Goal: Information Seeking & Learning: Learn about a topic

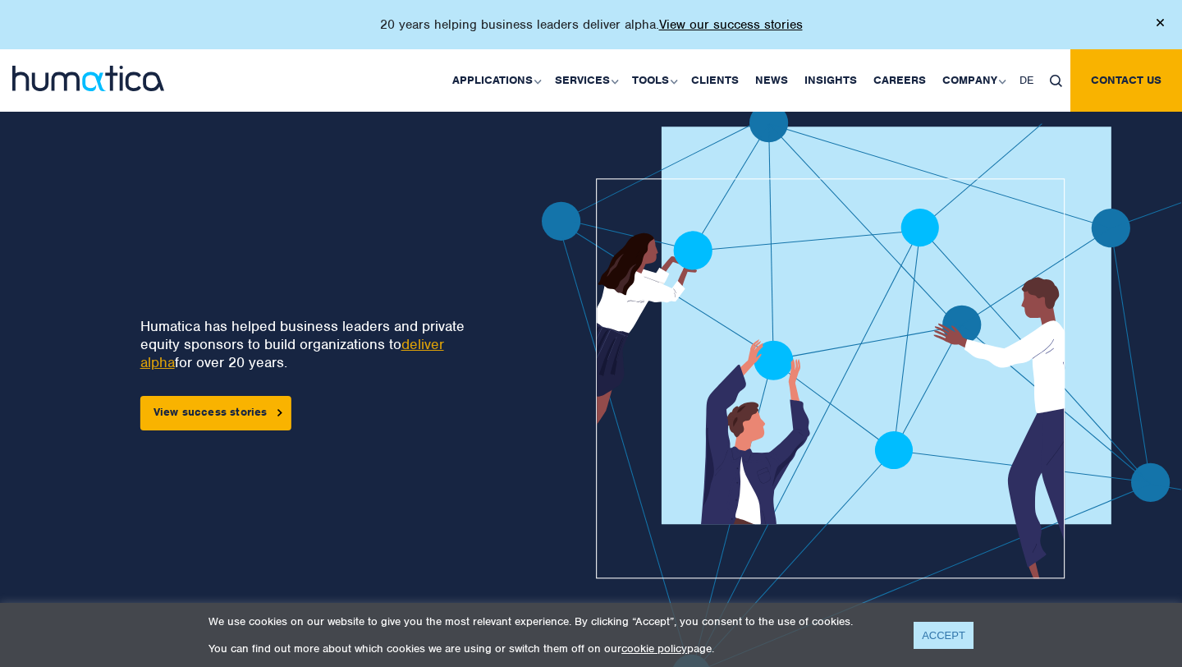
click at [953, 631] on link "ACCEPT" at bounding box center [944, 635] width 60 height 27
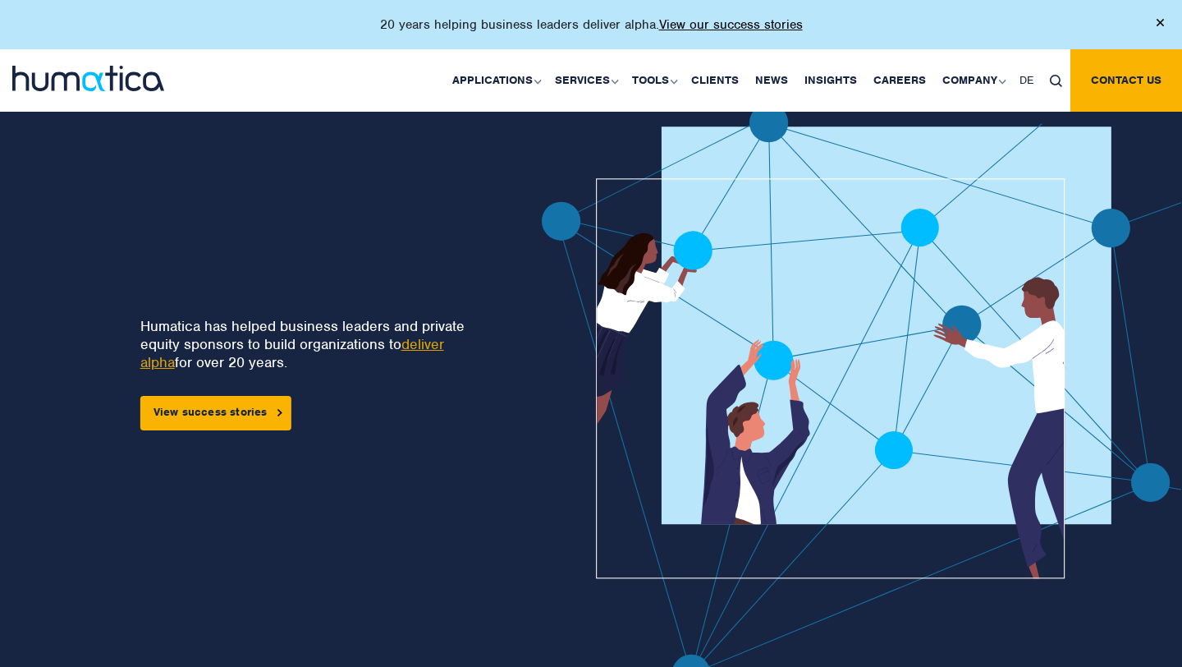
click at [416, 344] on link "deliver alpha" at bounding box center [292, 353] width 304 height 36
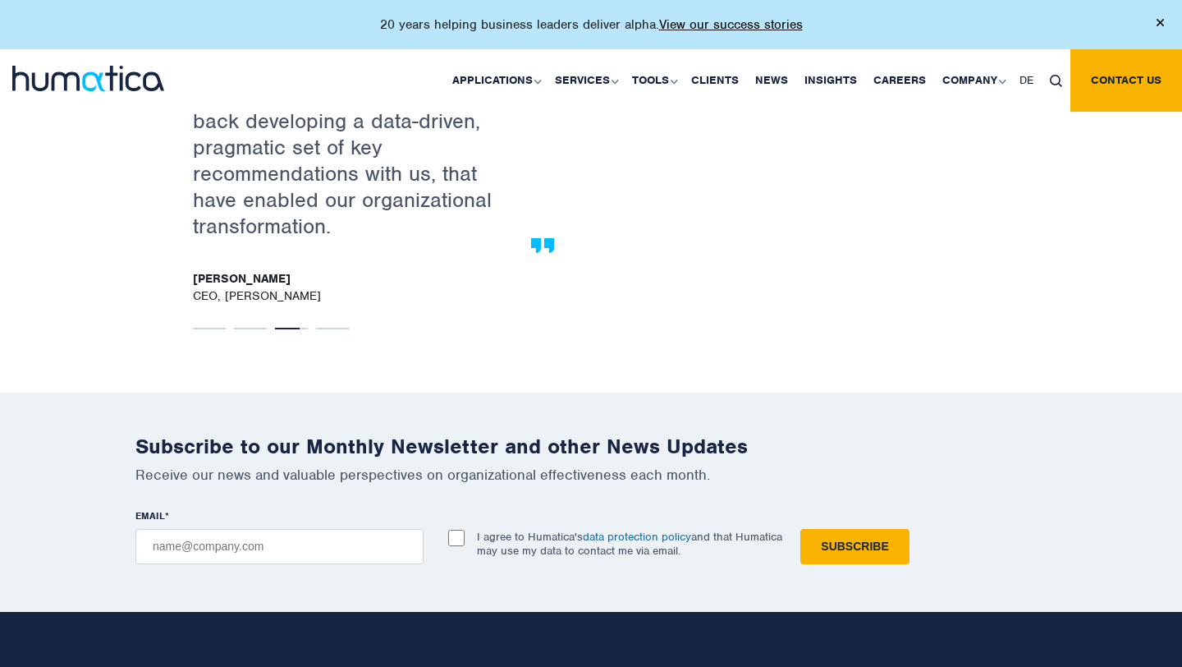
scroll to position [2971, 0]
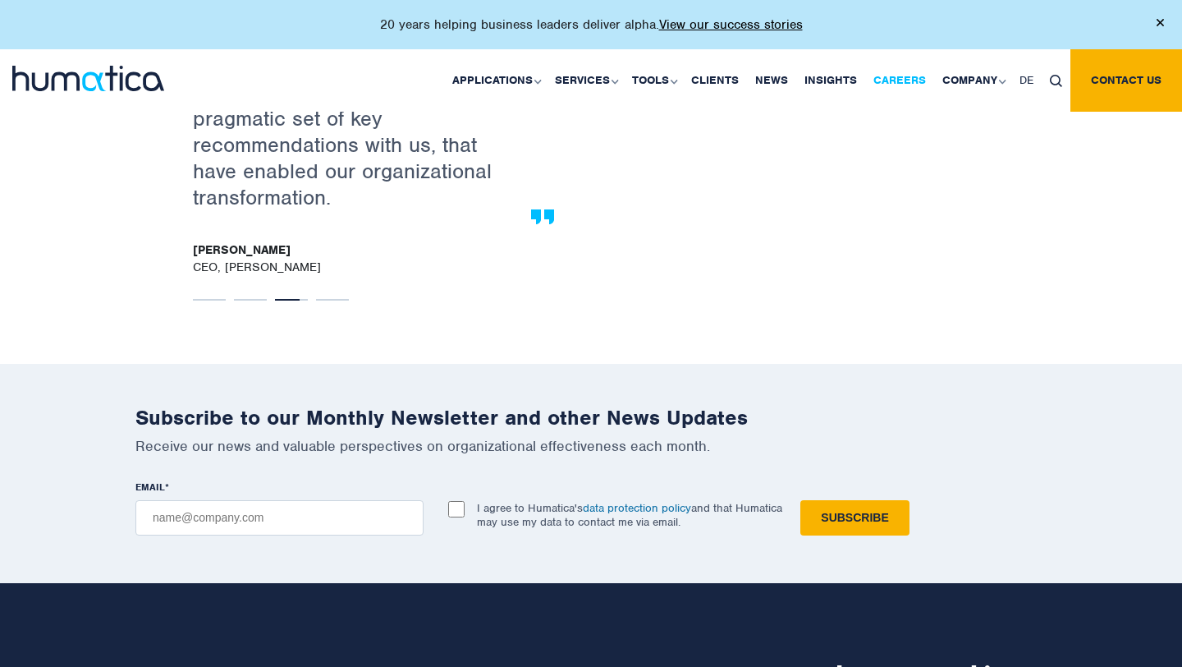
click at [901, 84] on link "Careers" at bounding box center [900, 80] width 69 height 62
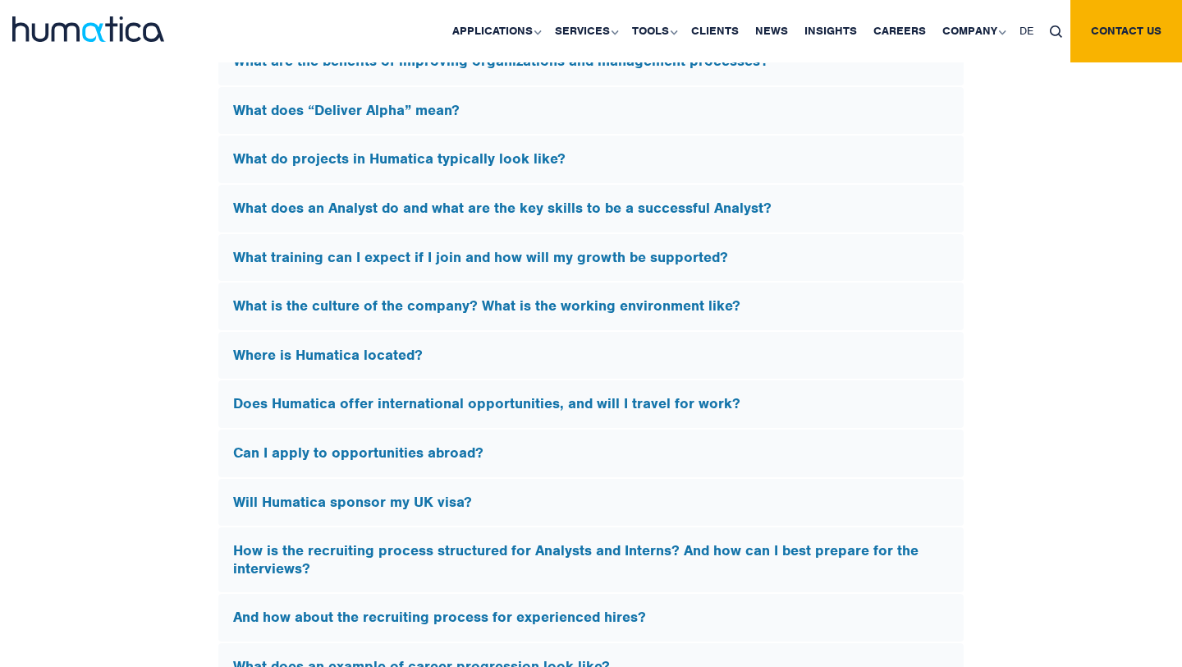
scroll to position [4831, 0]
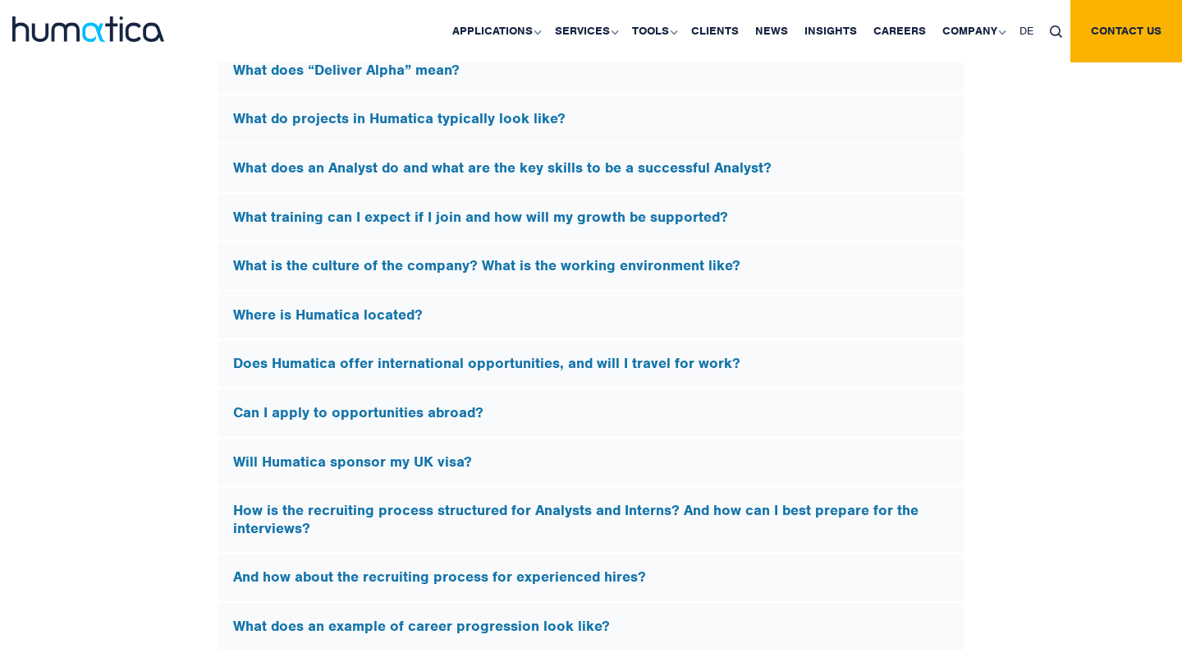
click at [443, 453] on h5 "Will Humatica sponsor my UK visa?" at bounding box center [591, 462] width 716 height 18
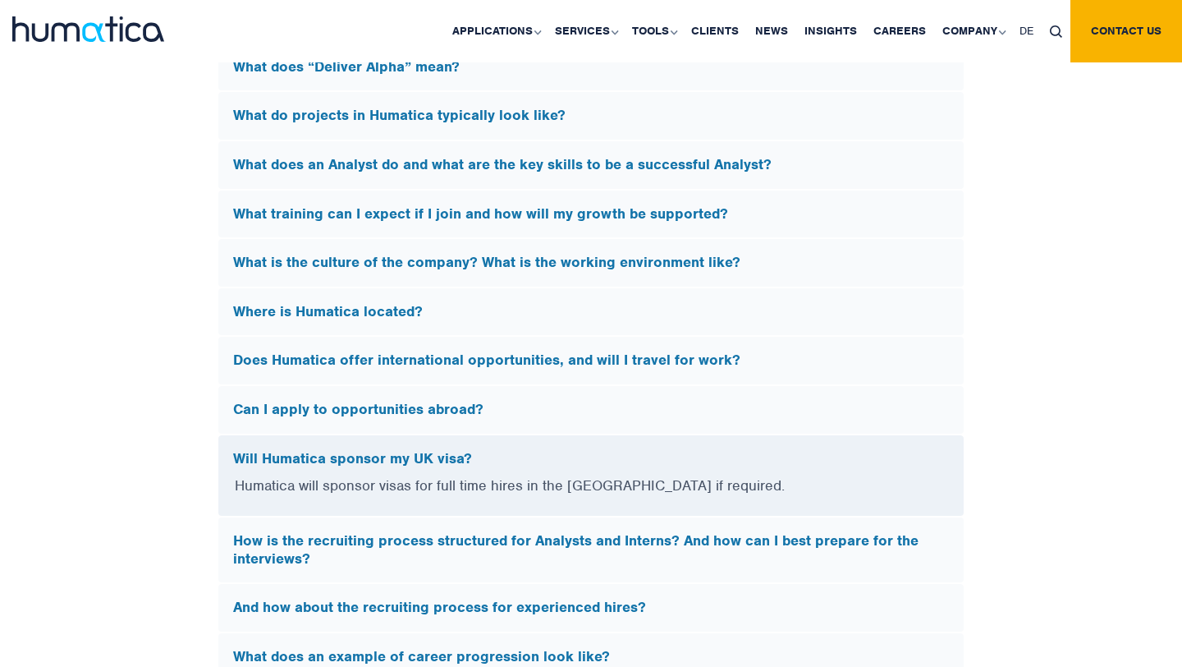
scroll to position [4579, 0]
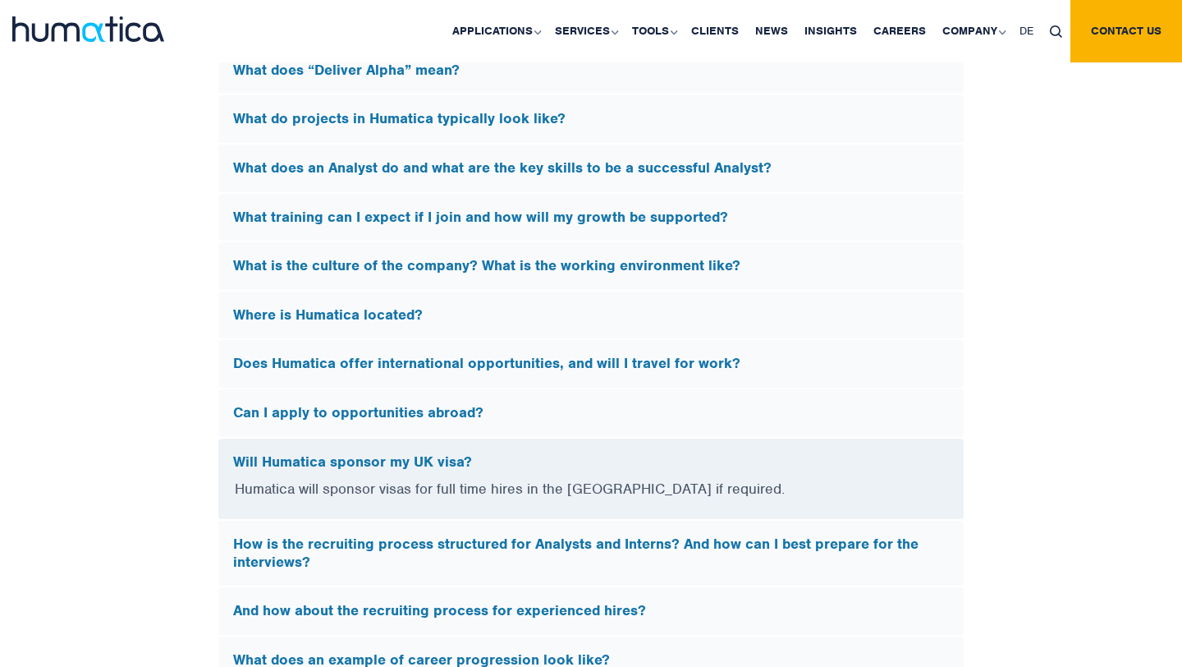
click at [443, 453] on h5 "Will Humatica sponsor my UK visa?" at bounding box center [591, 462] width 716 height 18
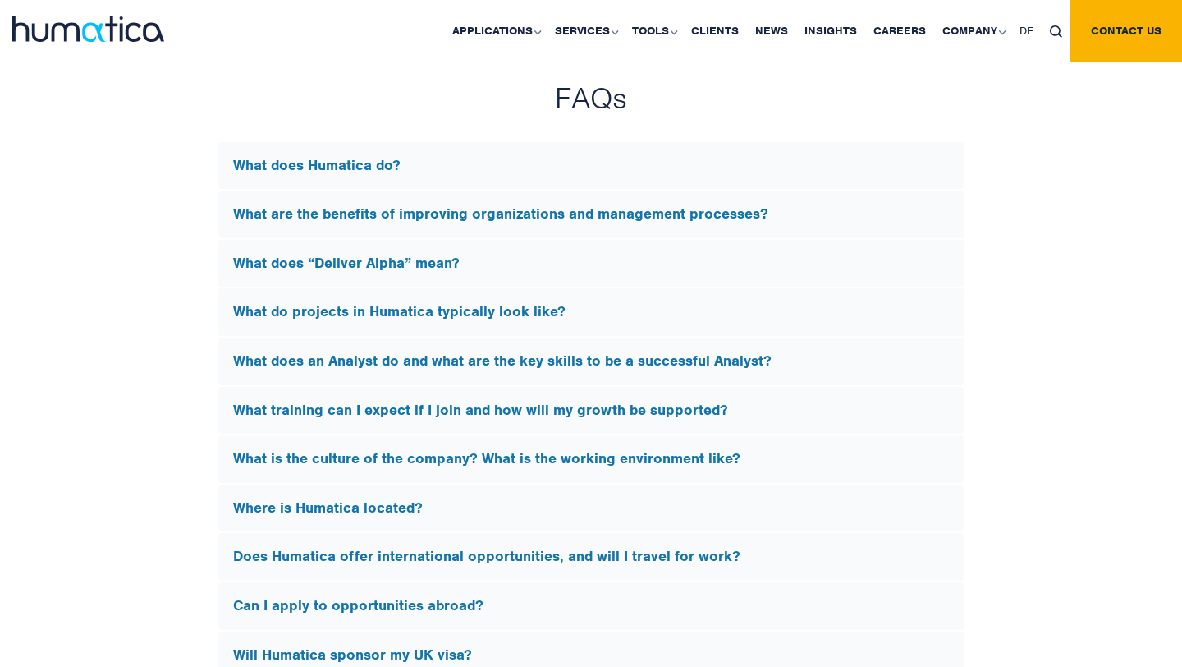
scroll to position [4372, 0]
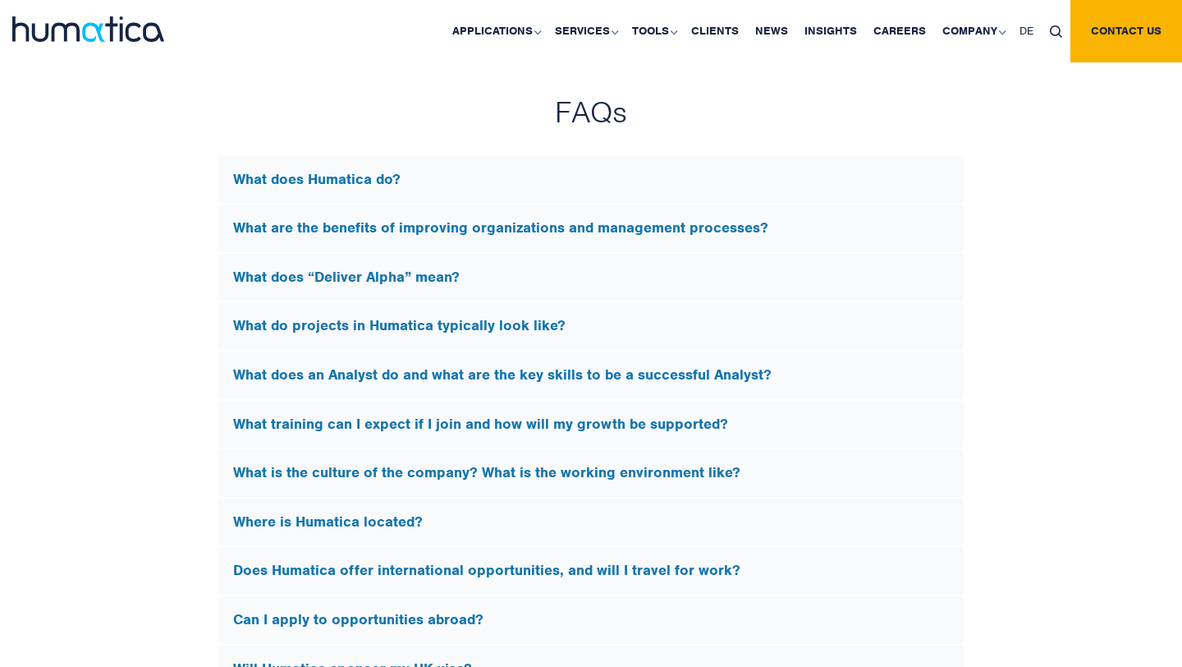
click at [330, 171] on h5 "What does Humatica do?" at bounding box center [591, 180] width 716 height 18
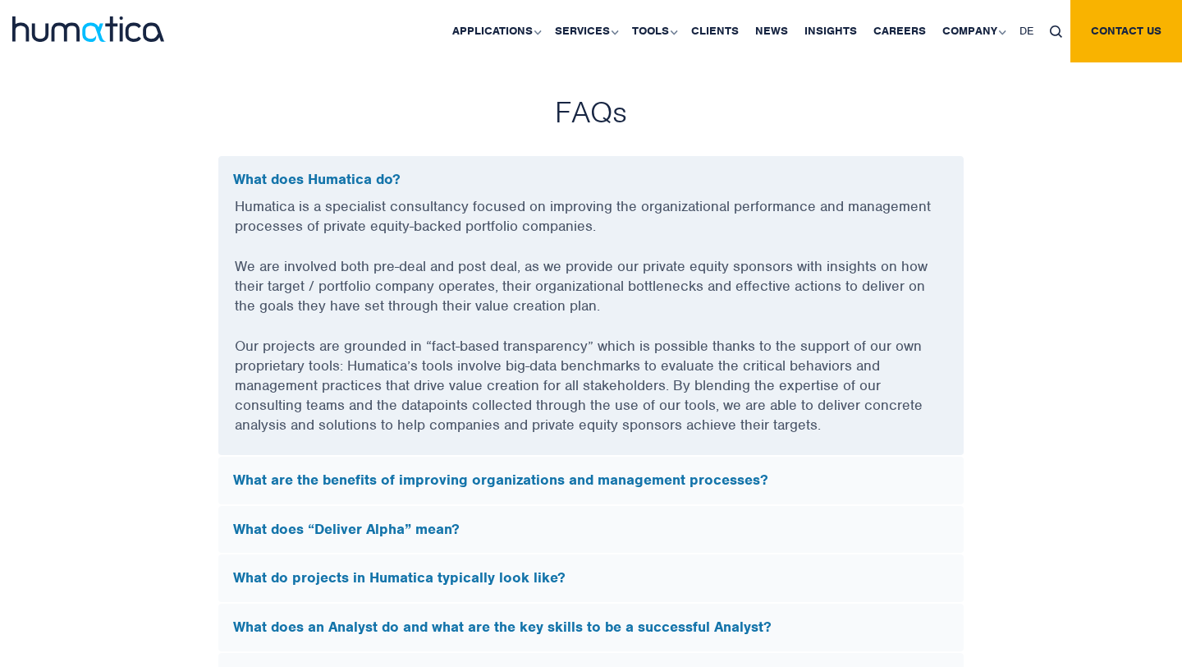
click at [394, 471] on h5 "What are the benefits of improving organizations and management processes?" at bounding box center [591, 480] width 716 height 18
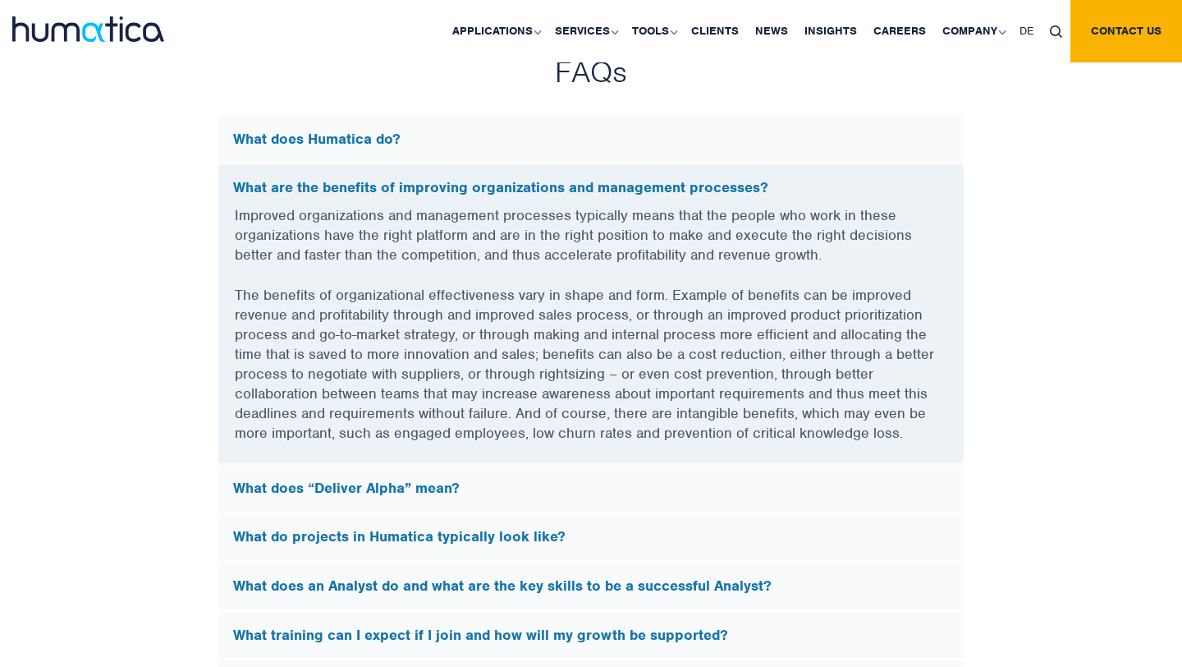
scroll to position [4430, 0]
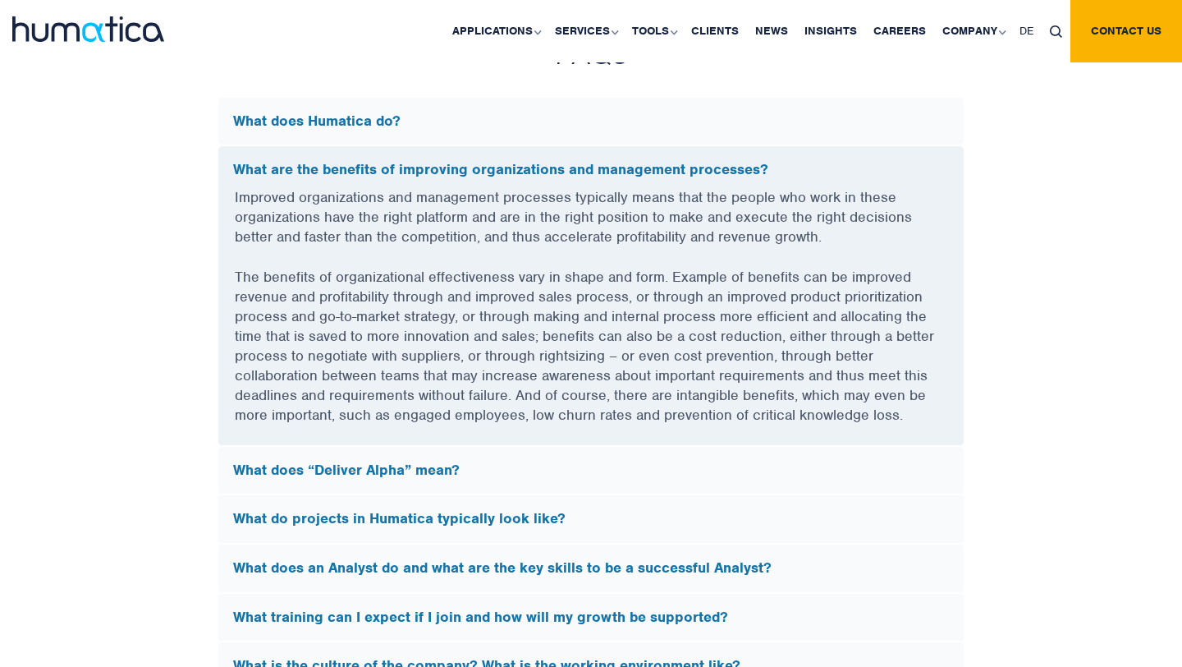
click at [406, 461] on h5 "What does “Deliver Alpha” mean?" at bounding box center [591, 470] width 716 height 18
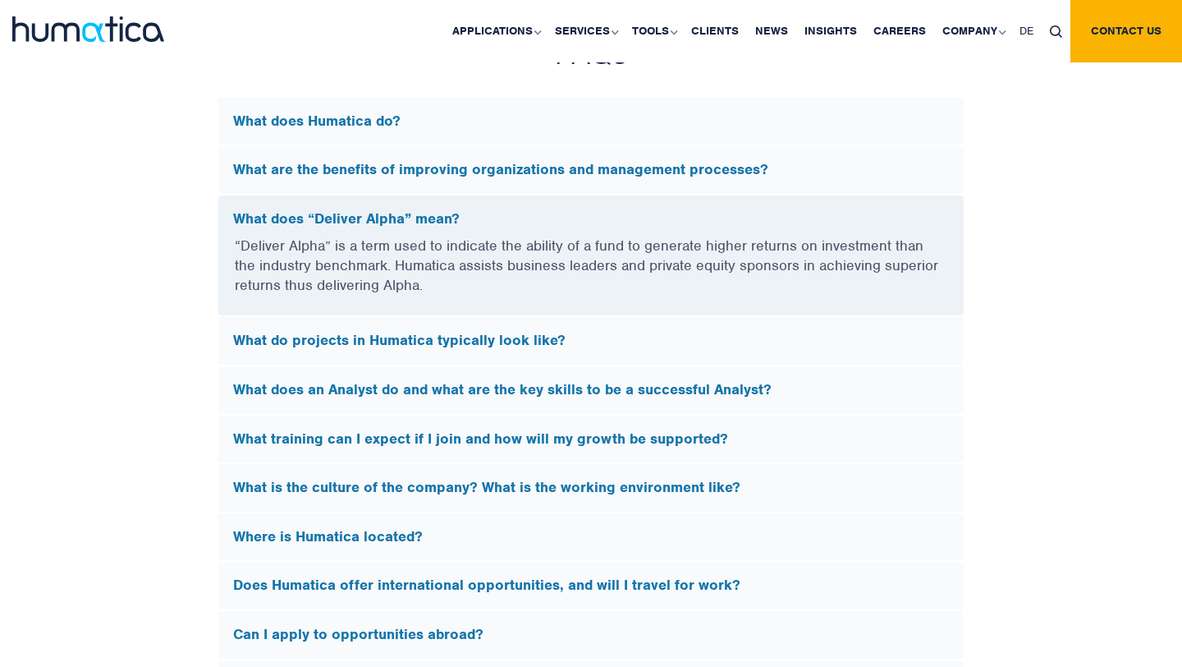
click at [397, 337] on h5 "What do projects in Humatica typically look like?" at bounding box center [591, 341] width 716 height 18
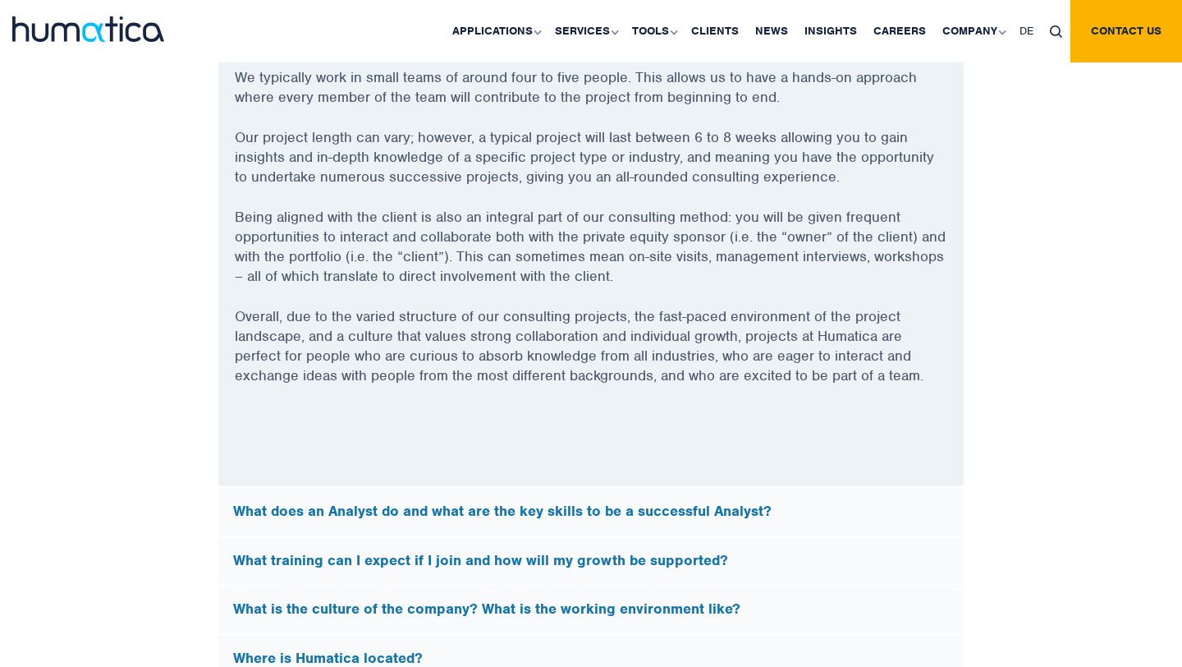
scroll to position [4689, 0]
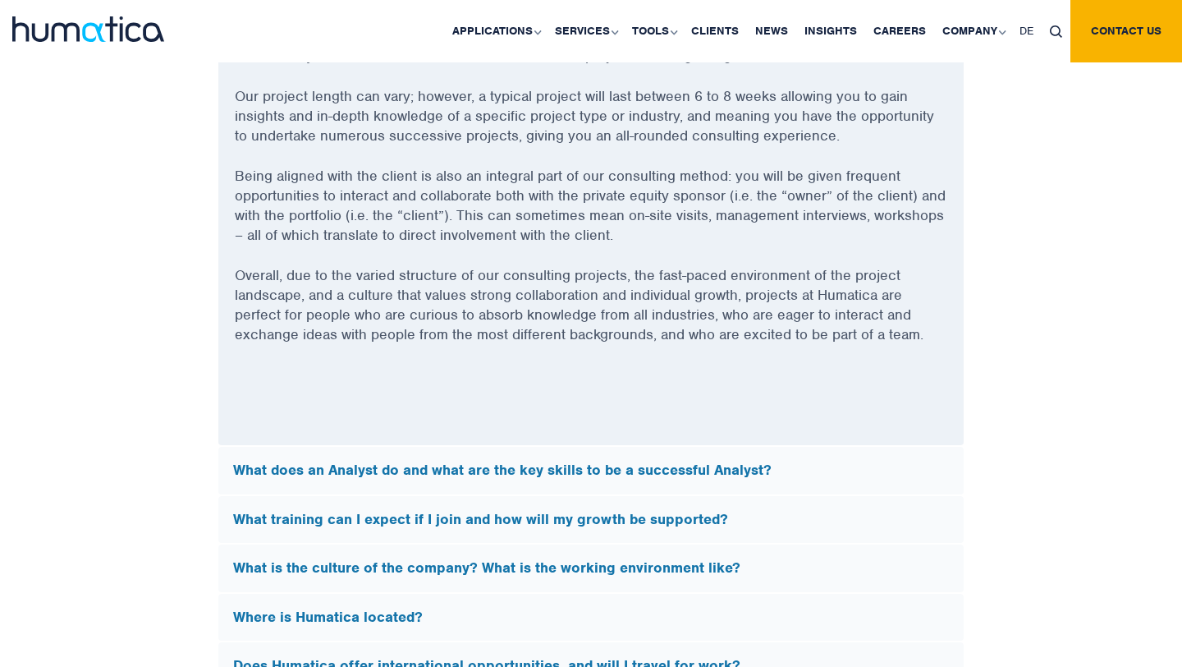
click at [642, 469] on h5 "What does an Analyst do and what are the key skills to be a successful Analyst?" at bounding box center [591, 470] width 716 height 18
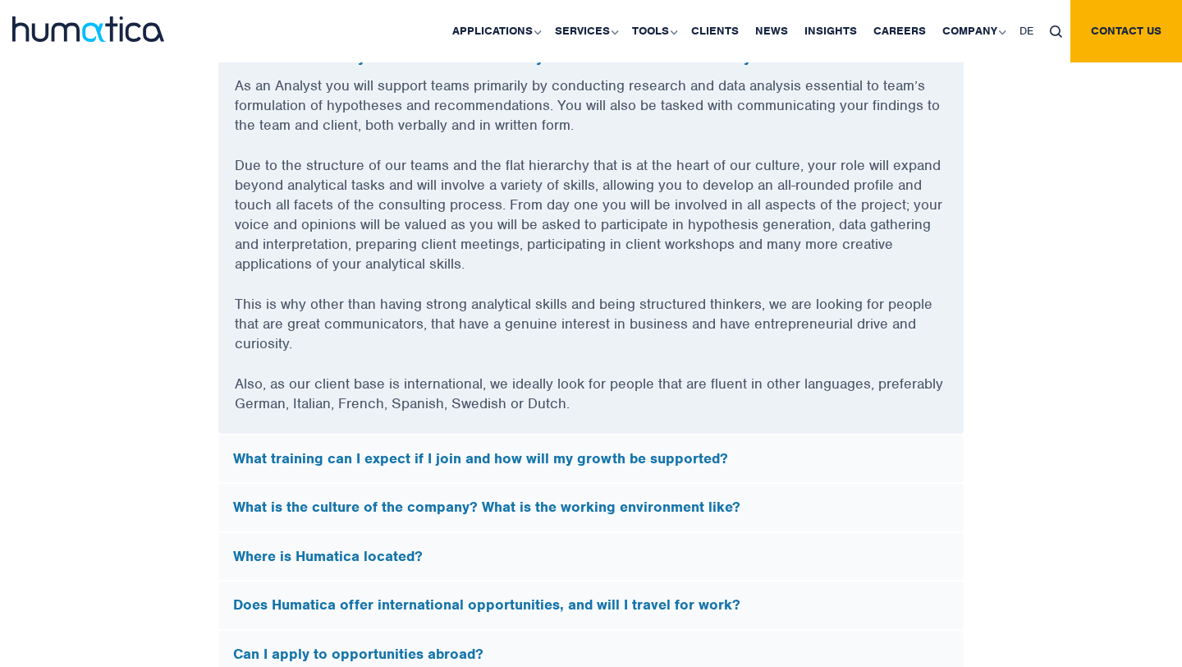
scroll to position [4669, 0]
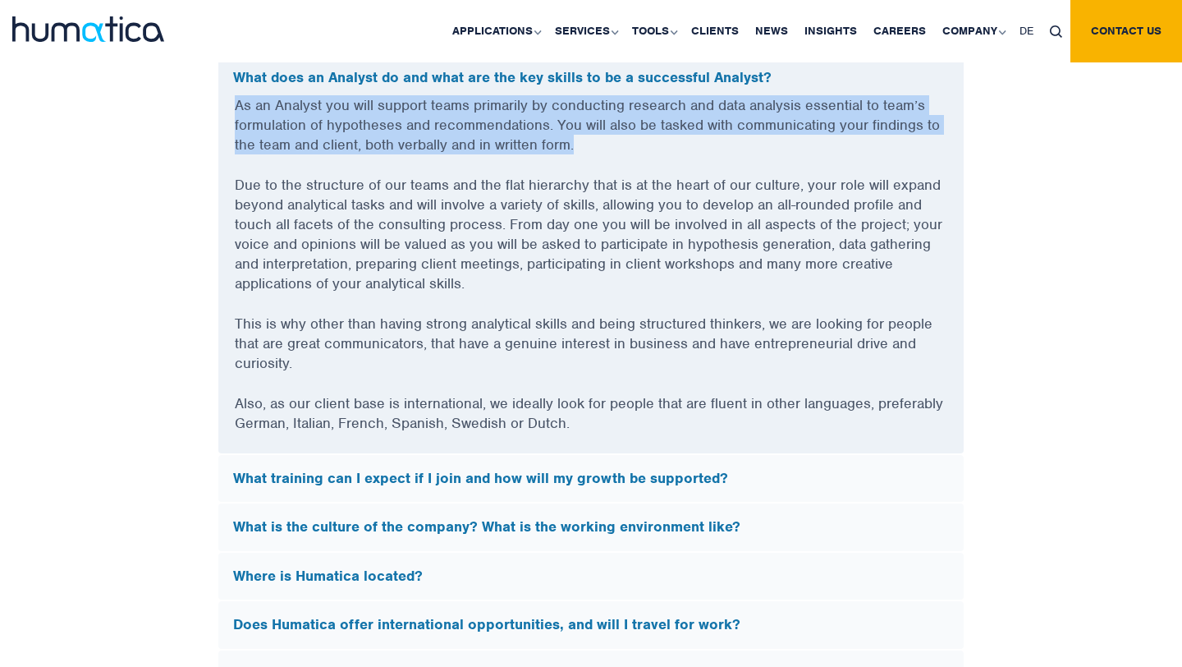
drag, startPoint x: 235, startPoint y: 96, endPoint x: 590, endPoint y: 137, distance: 357.9
click at [590, 137] on p "As an Analyst you will support teams primarily by conducting research and data …" at bounding box center [591, 135] width 713 height 80
copy p "As an Analyst you will support teams primarily by conducting research and data …"
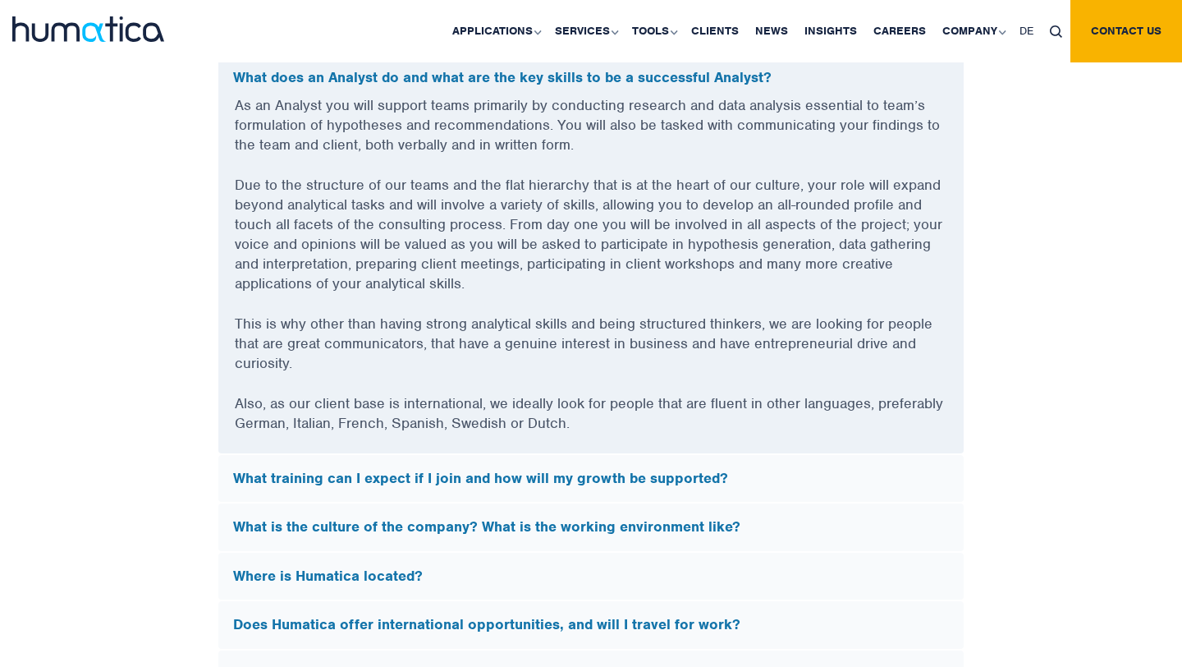
click at [600, 288] on p "Due to the structure of our teams and the flat hierarchy that is at the heart o…" at bounding box center [591, 244] width 713 height 139
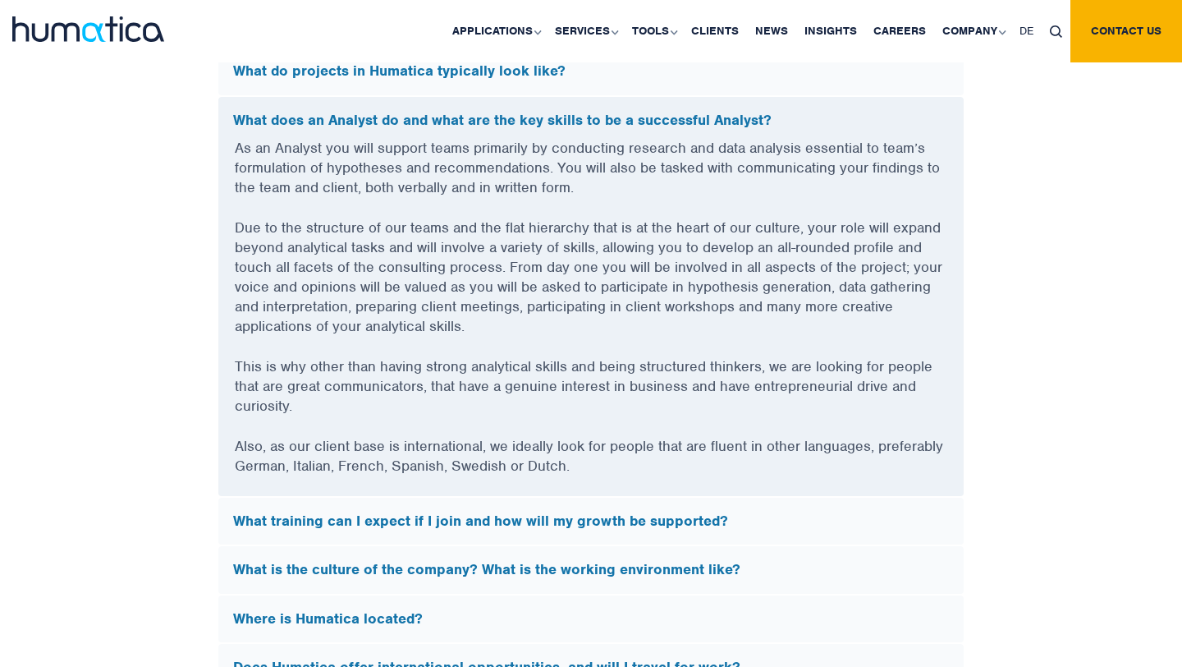
scroll to position [4578, 0]
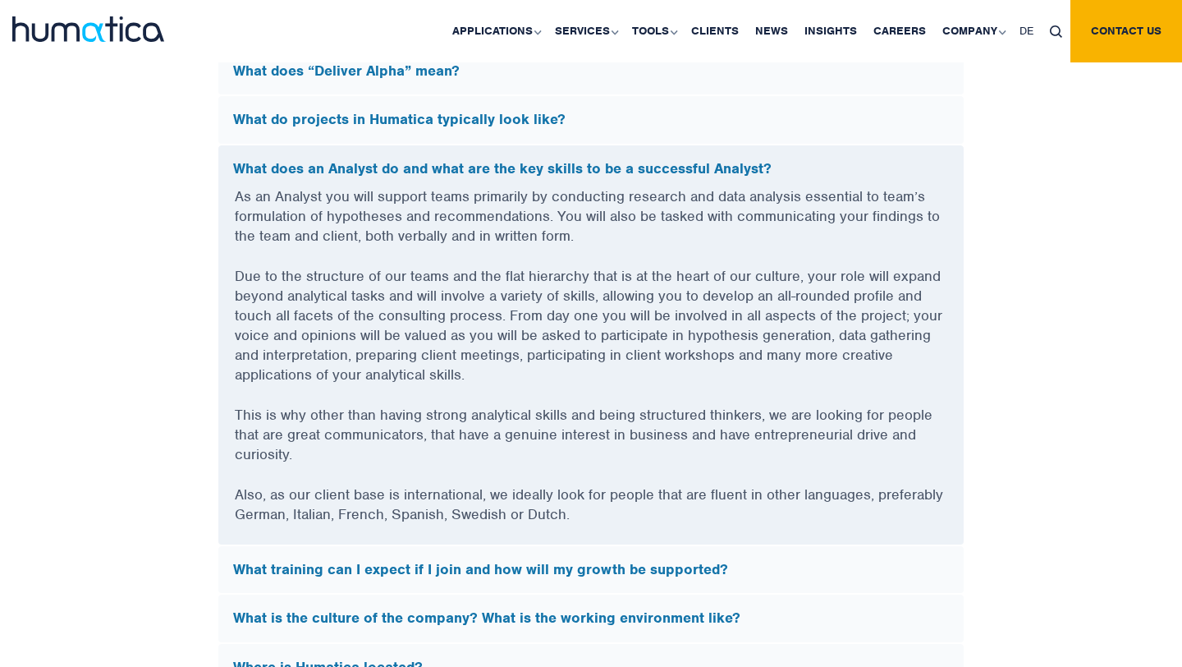
click at [651, 567] on h5 "What training can I expect if I join and how will my growth be supported?" at bounding box center [591, 570] width 716 height 18
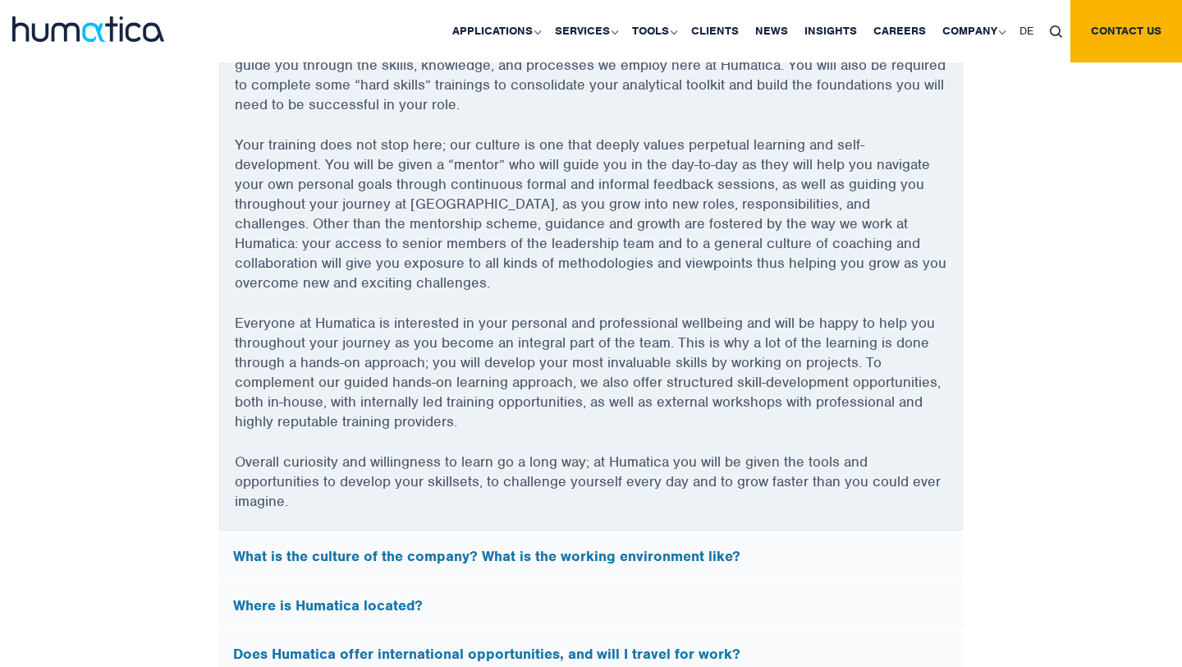
scroll to position [4825, 0]
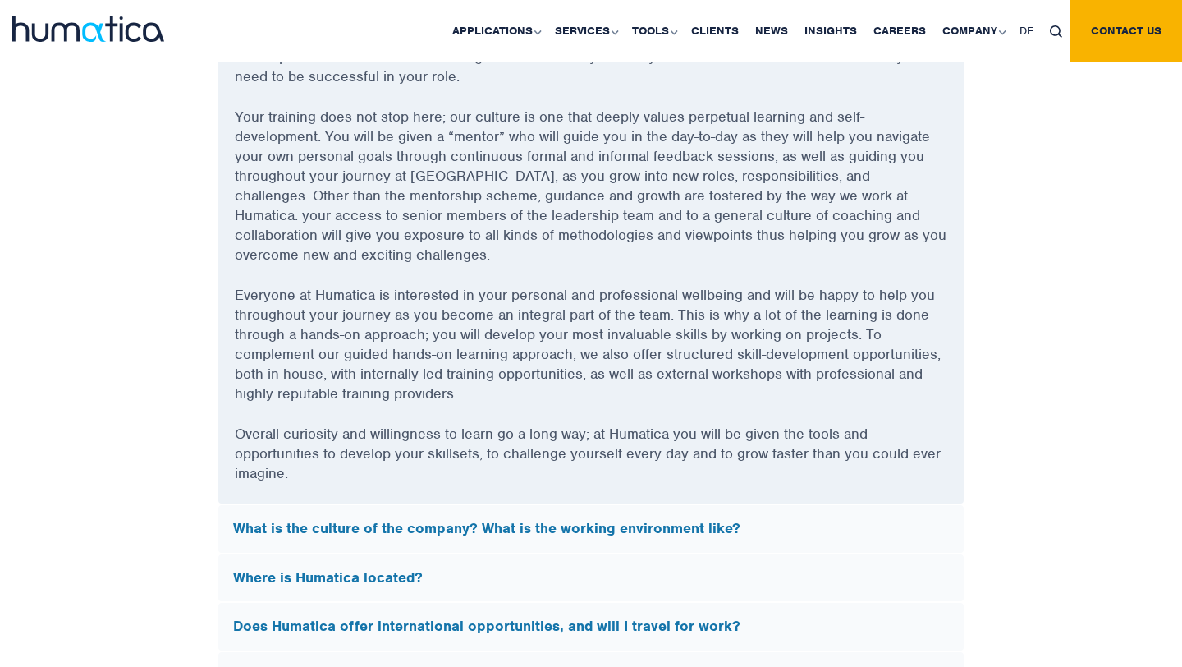
click at [669, 521] on h5 "What is the culture of the company? What is the working environment like?" at bounding box center [591, 529] width 716 height 18
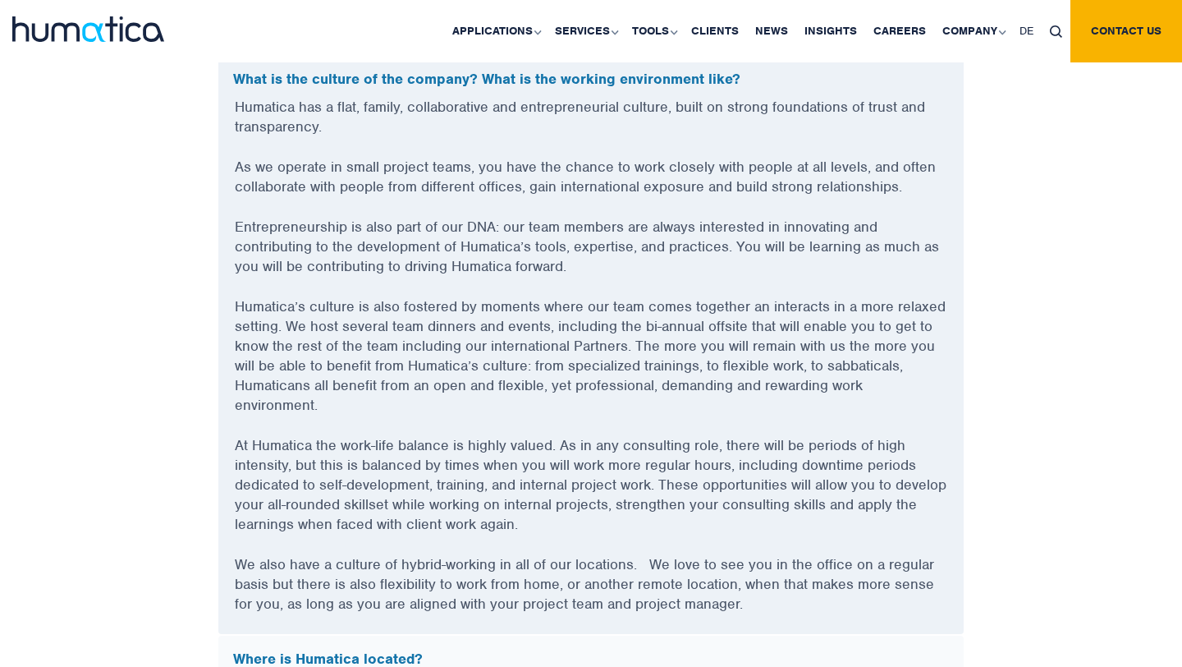
scroll to position [4744, 0]
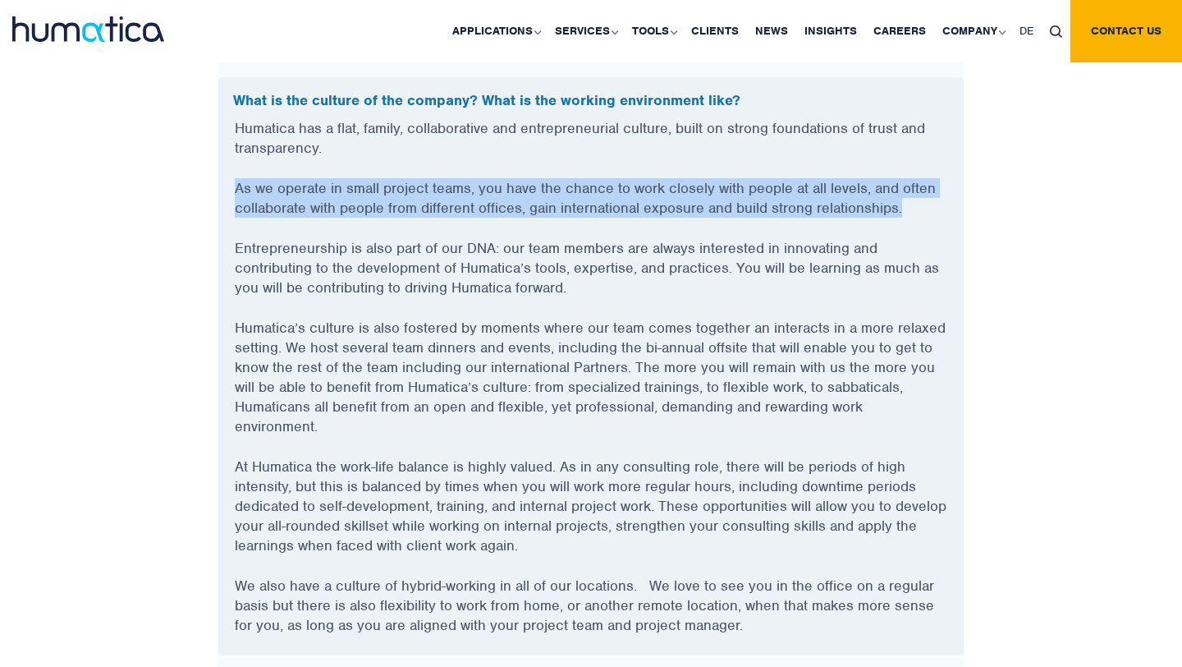
drag, startPoint x: 235, startPoint y: 180, endPoint x: 919, endPoint y: 206, distance: 684.5
click at [919, 206] on p "As we operate in small project teams, you have the chance to work closely with …" at bounding box center [591, 208] width 713 height 60
copy p "As we operate in small project teams, you have the chance to work closely with …"
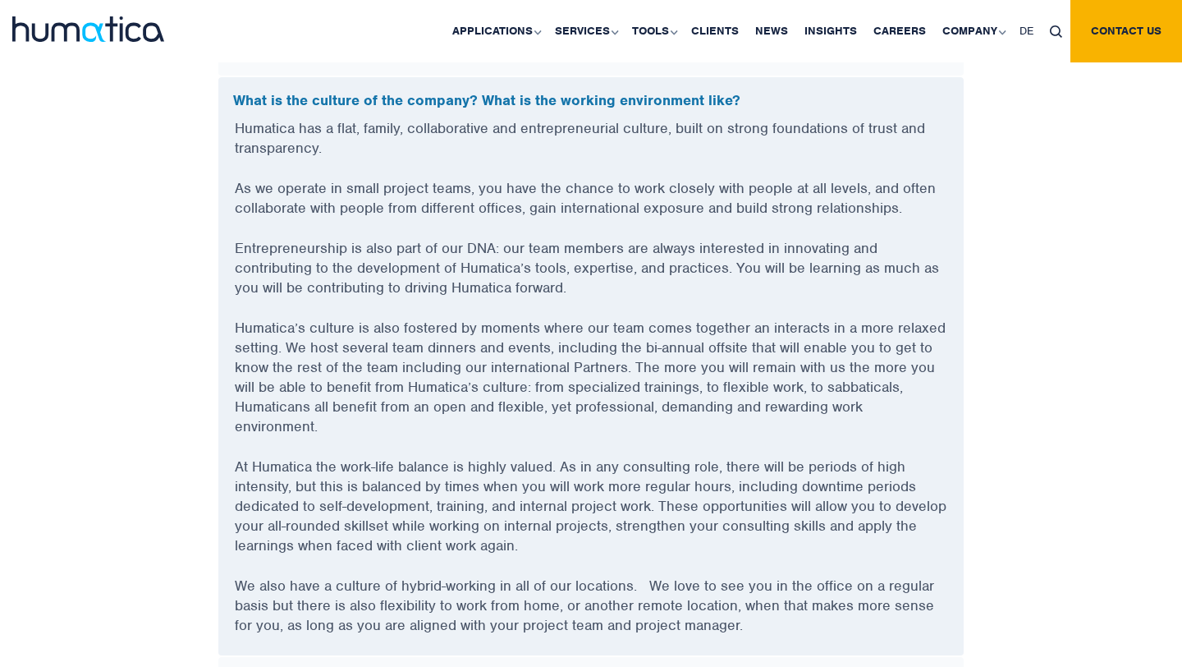
click at [598, 295] on p "Entrepreneurship is also part of our DNA: our team members are always intereste…" at bounding box center [591, 278] width 713 height 80
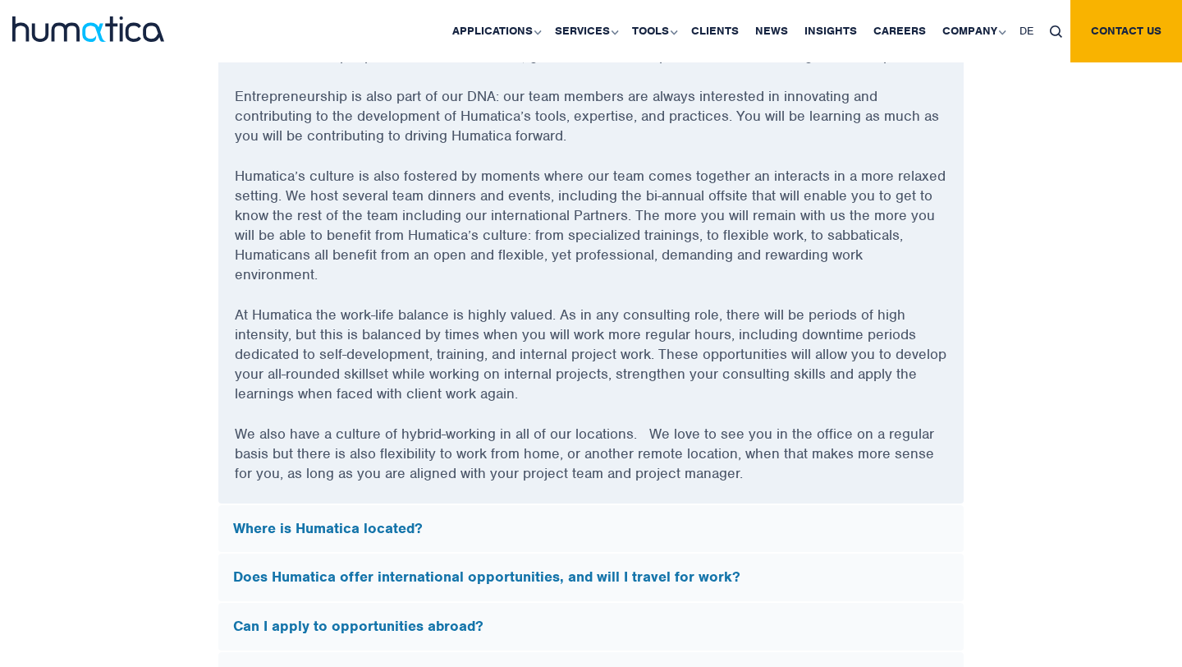
scroll to position [4910, 0]
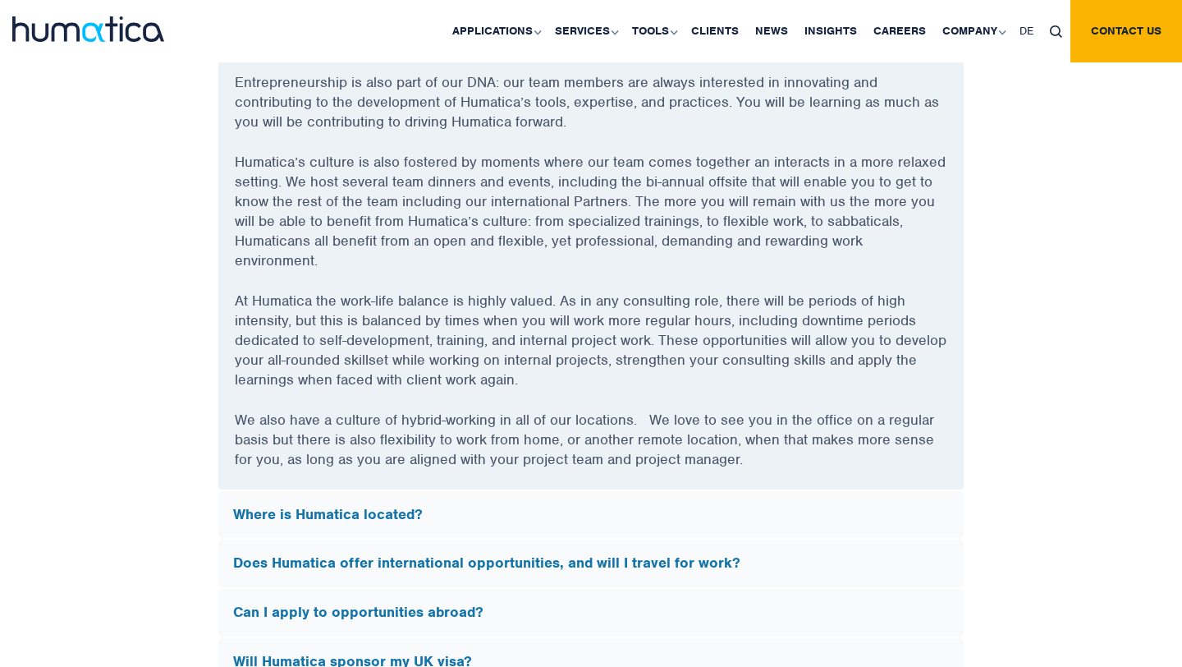
click at [393, 507] on h5 "Where is Humatica located?" at bounding box center [591, 515] width 716 height 18
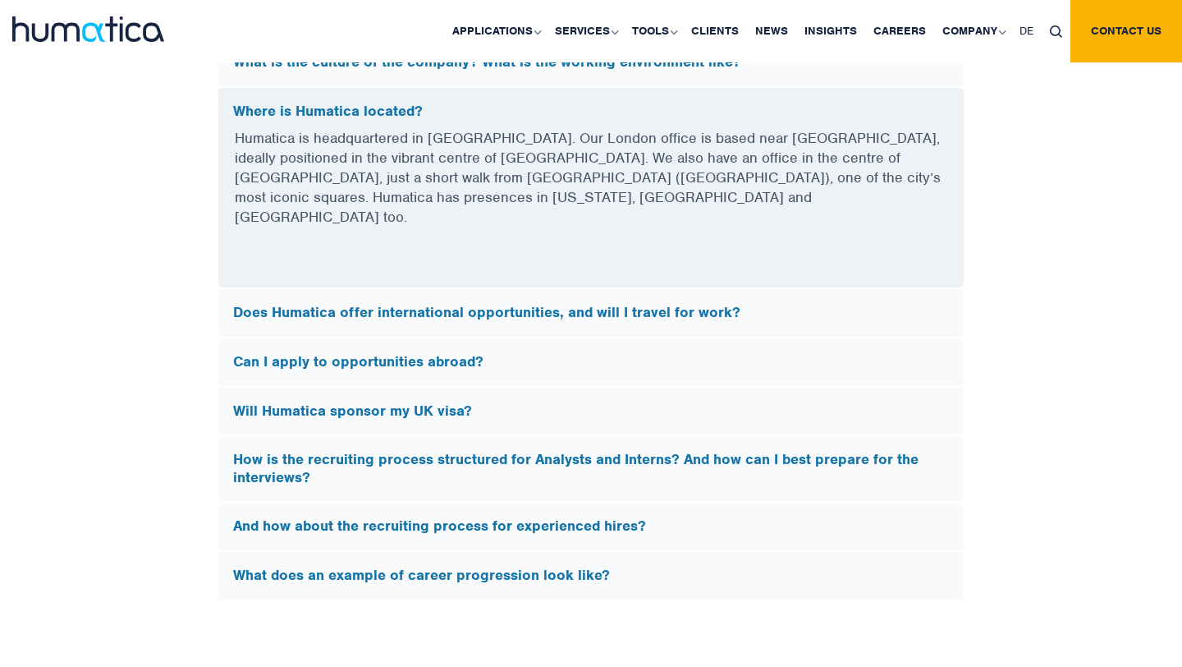
scroll to position [4782, 0]
click at [563, 305] on h5 "Does Humatica offer international opportunities, and will I travel for work?" at bounding box center [591, 314] width 716 height 18
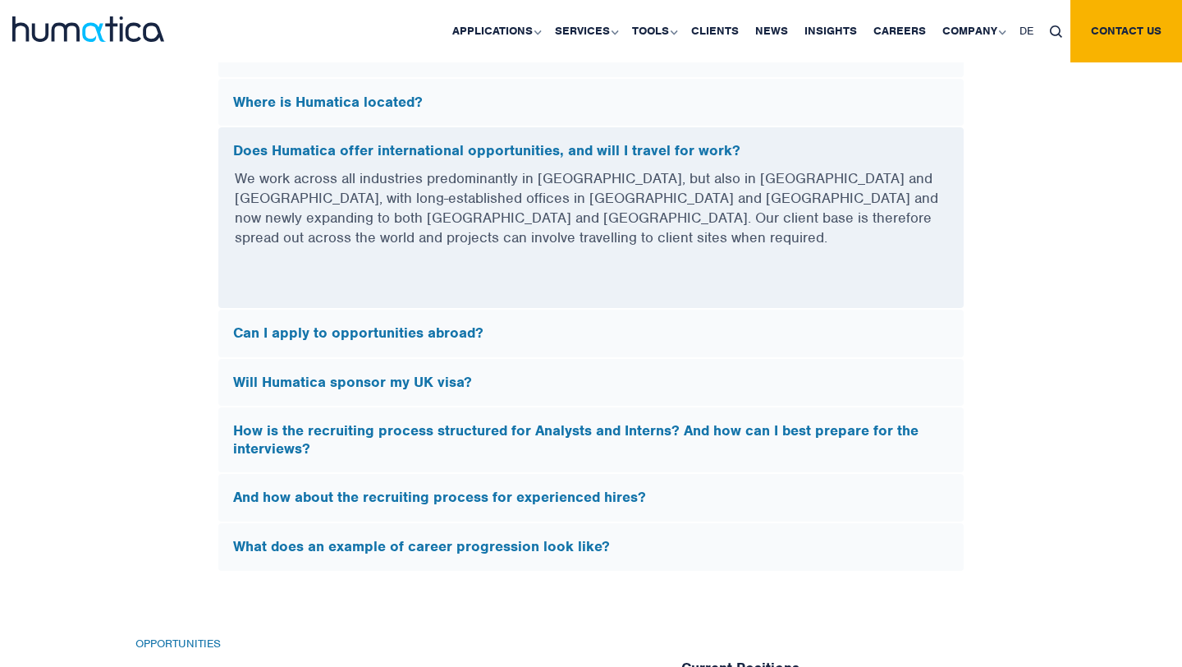
scroll to position [4792, 0]
click at [432, 324] on h5 "Can I apply to opportunities abroad?" at bounding box center [591, 333] width 716 height 18
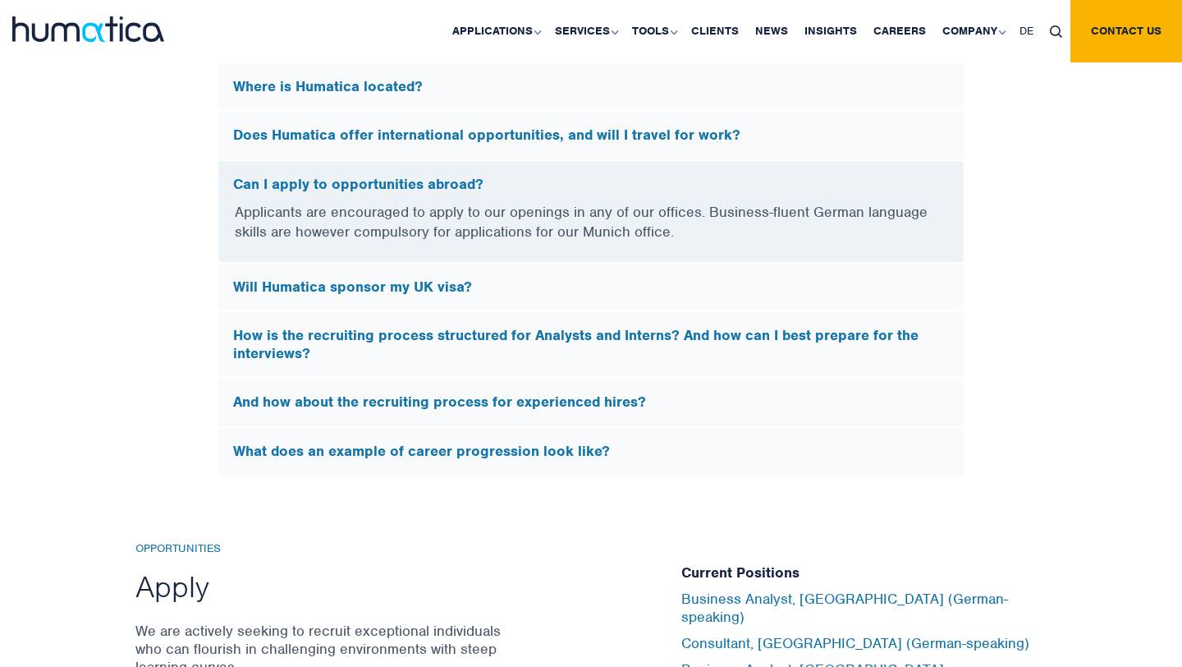
scroll to position [4810, 0]
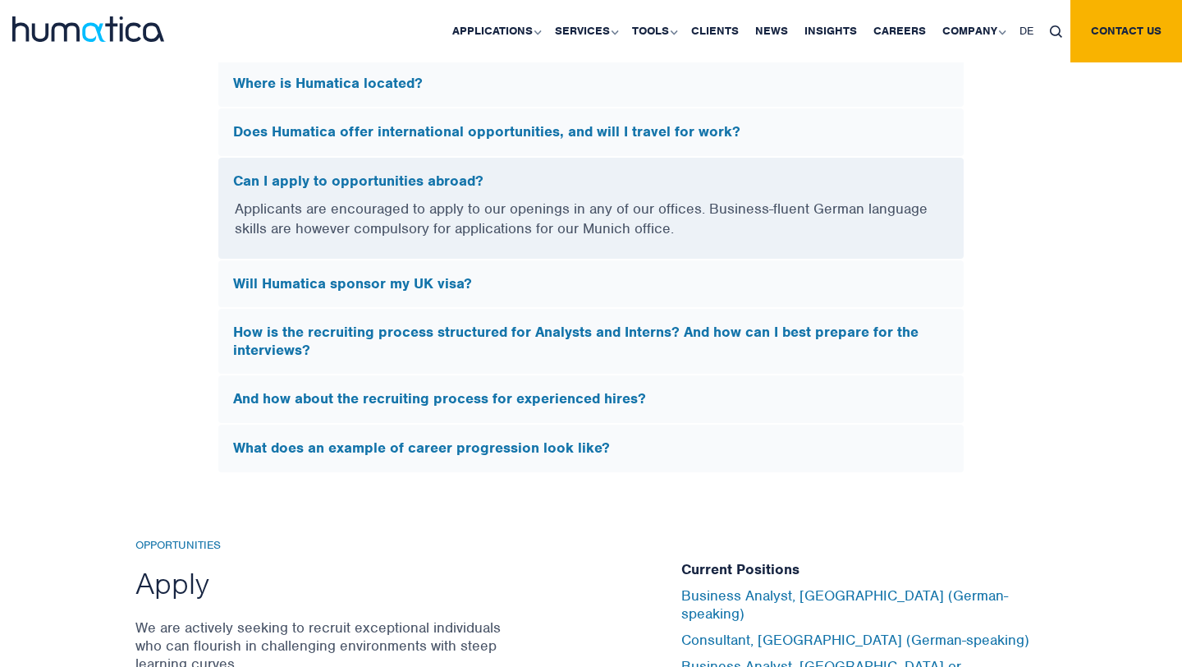
click at [397, 281] on h5 "Will Humatica sponsor my UK visa?" at bounding box center [591, 284] width 716 height 18
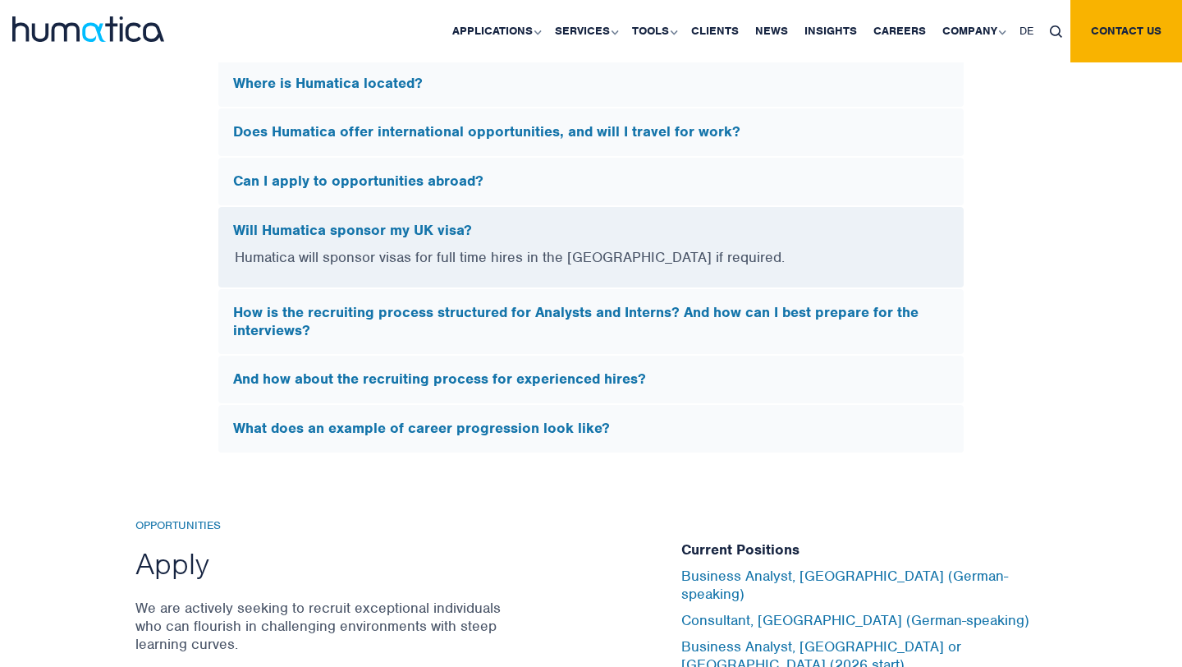
scroll to position [4828, 0]
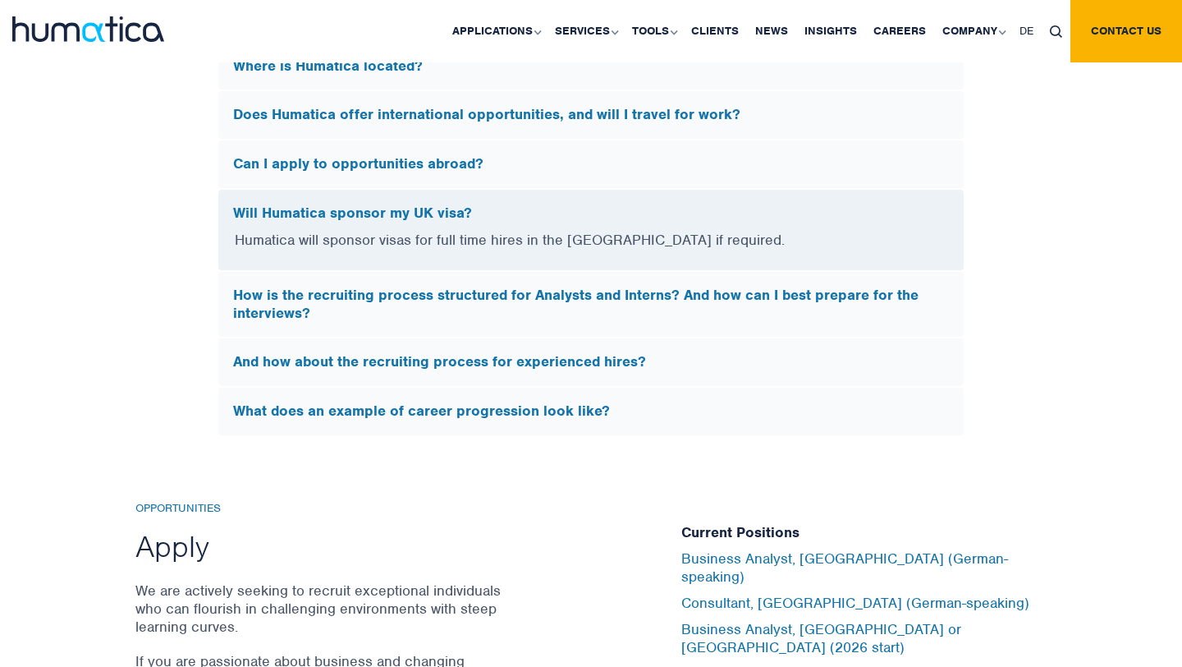
click at [544, 291] on h5 "How is the recruiting process structured for Analysts and Interns? And how can …" at bounding box center [591, 304] width 716 height 35
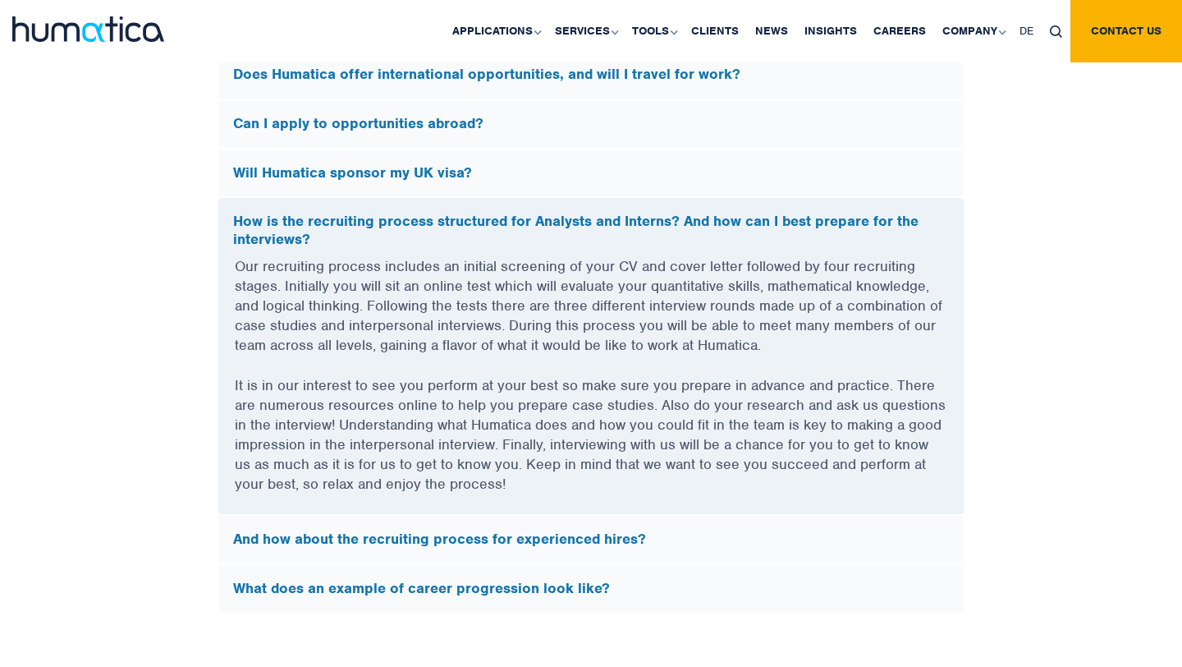
scroll to position [4905, 0]
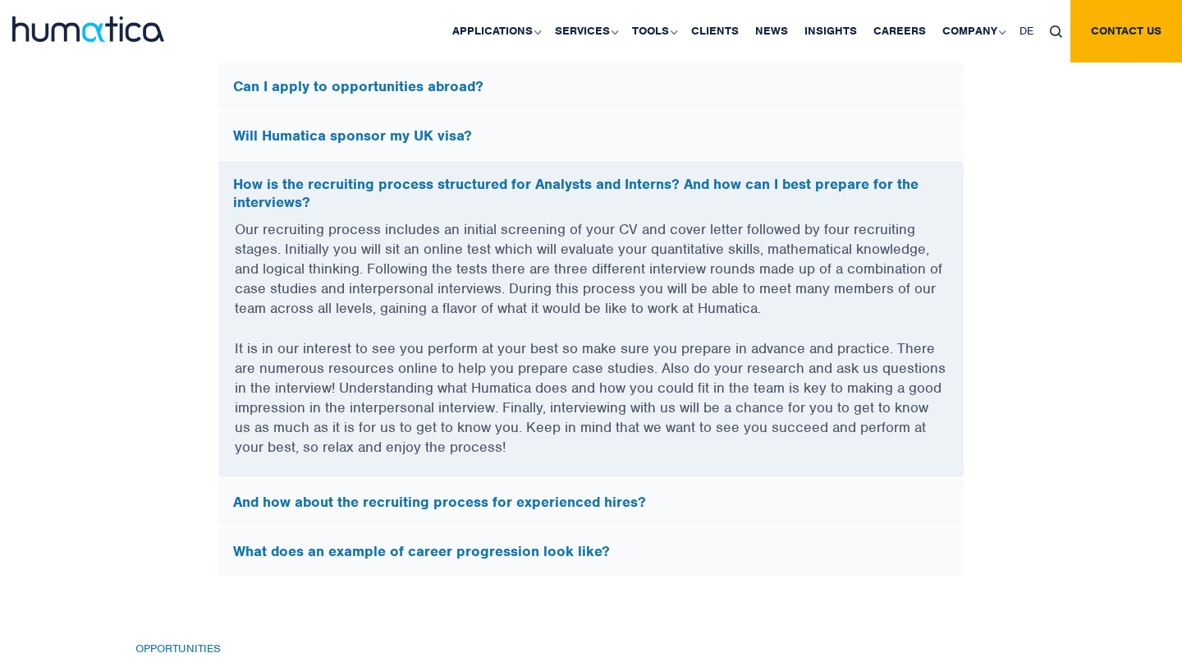
click at [575, 503] on h5 "And how about the recruiting process for experienced hires?" at bounding box center [591, 503] width 716 height 18
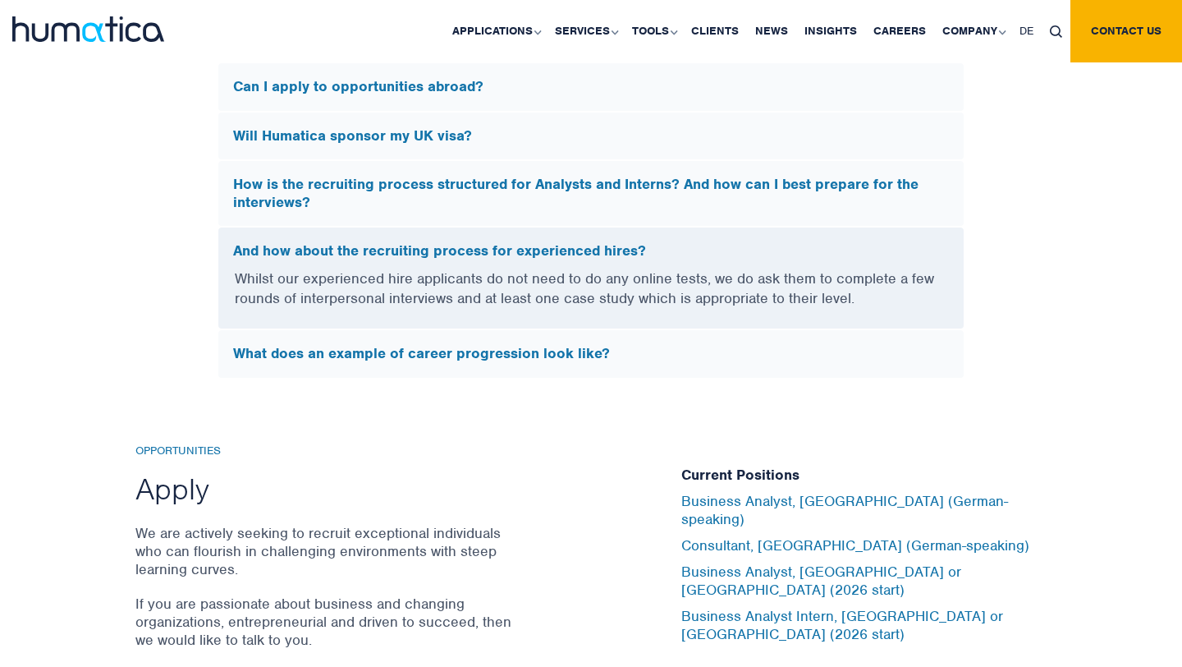
click at [579, 345] on h5 "What does an example of career progression look like?" at bounding box center [591, 354] width 716 height 18
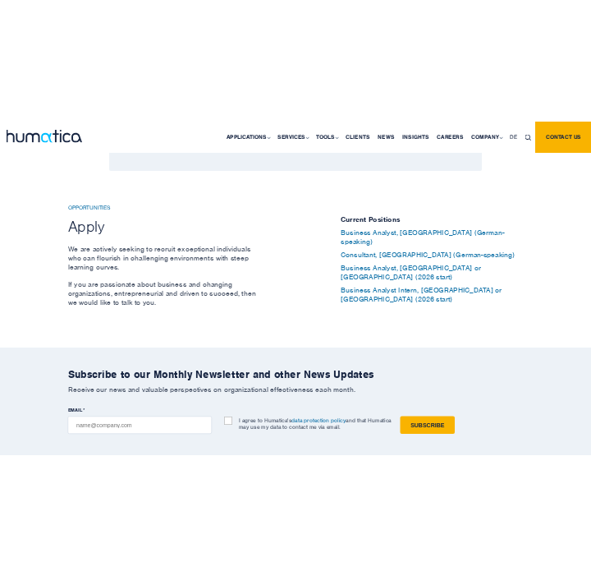
scroll to position [5264, 0]
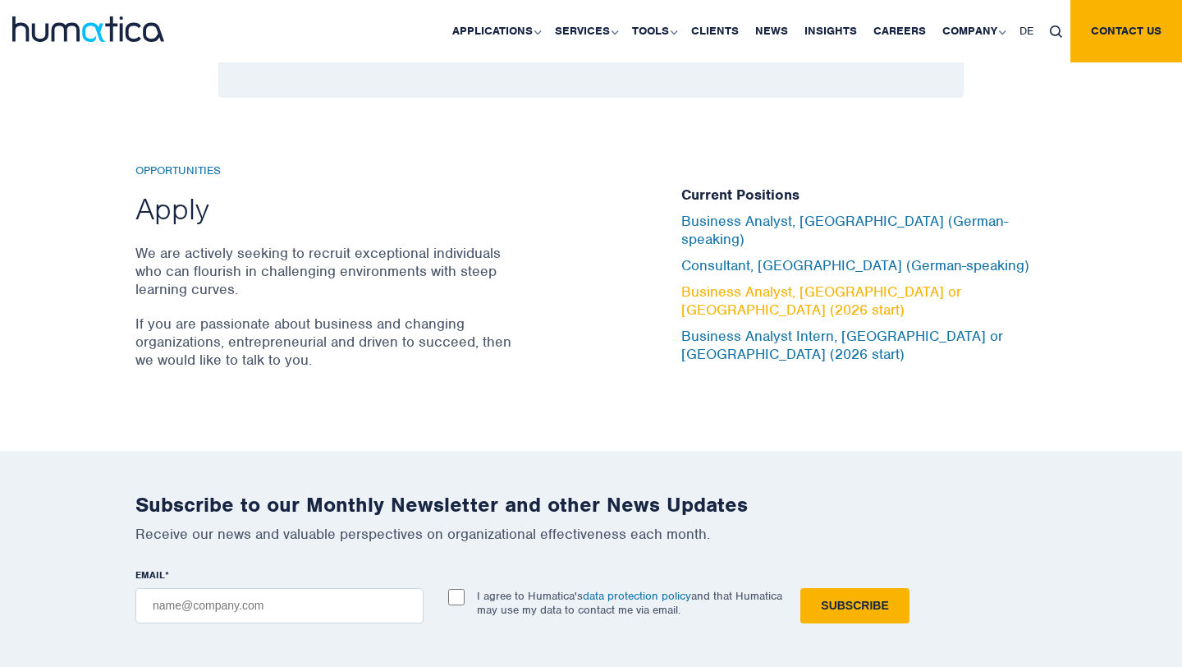
click at [736, 292] on link "Business Analyst, [GEOGRAPHIC_DATA] or [GEOGRAPHIC_DATA] (2026 start)" at bounding box center [822, 300] width 280 height 36
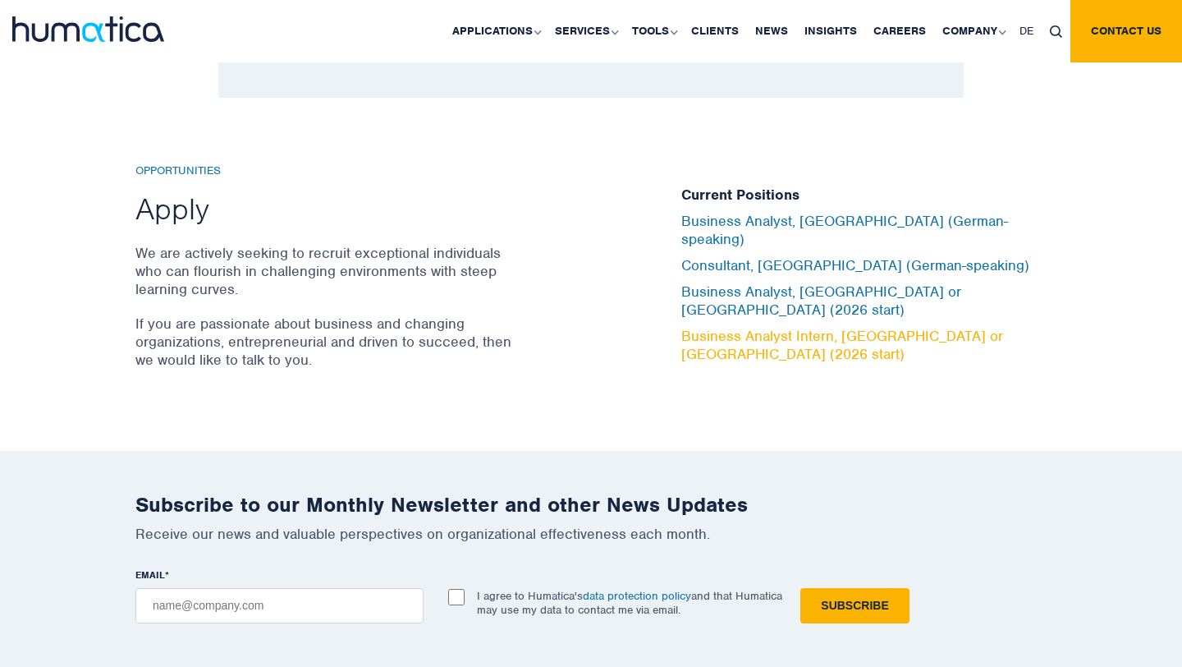
click at [761, 327] on link "Business Analyst Intern, [GEOGRAPHIC_DATA] or [GEOGRAPHIC_DATA] (2026 start)" at bounding box center [843, 345] width 322 height 36
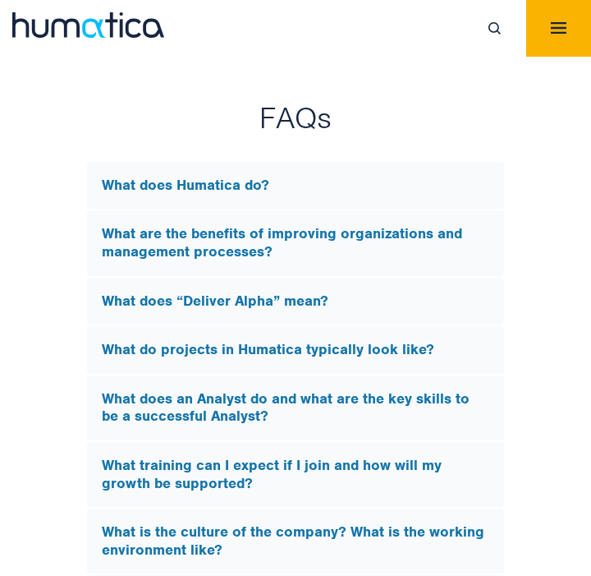
scroll to position [4900, 0]
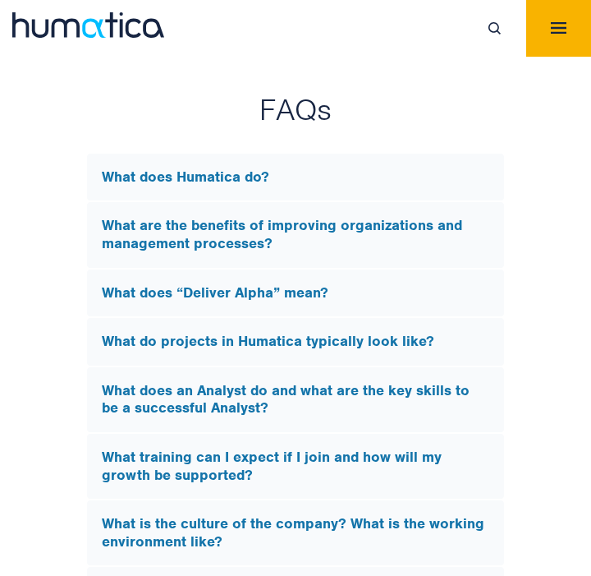
click at [345, 333] on h5 "What do projects in Humatica typically look like?" at bounding box center [296, 342] width 388 height 18
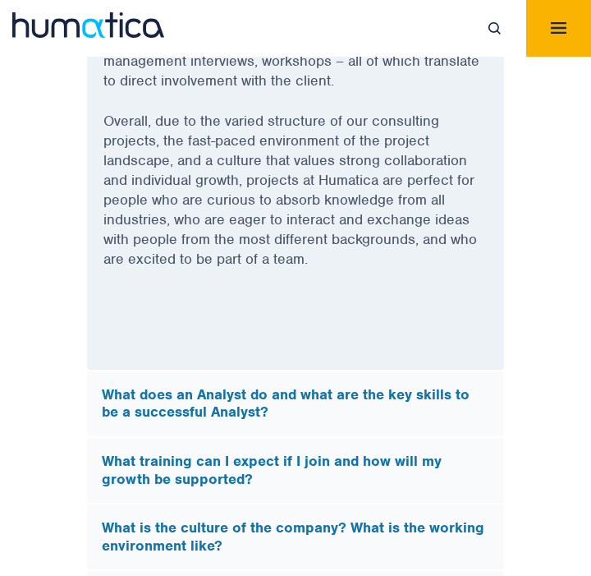
scroll to position [5576, 0]
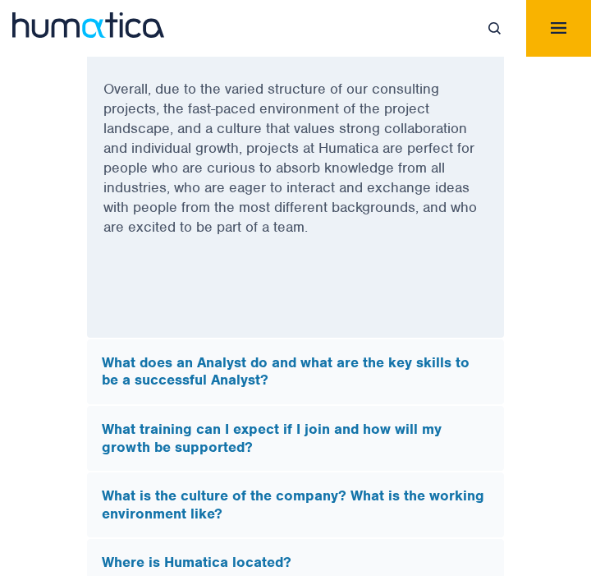
click at [327, 354] on h5 "What does an Analyst do and what are the key skills to be a successful Analyst?" at bounding box center [296, 371] width 388 height 35
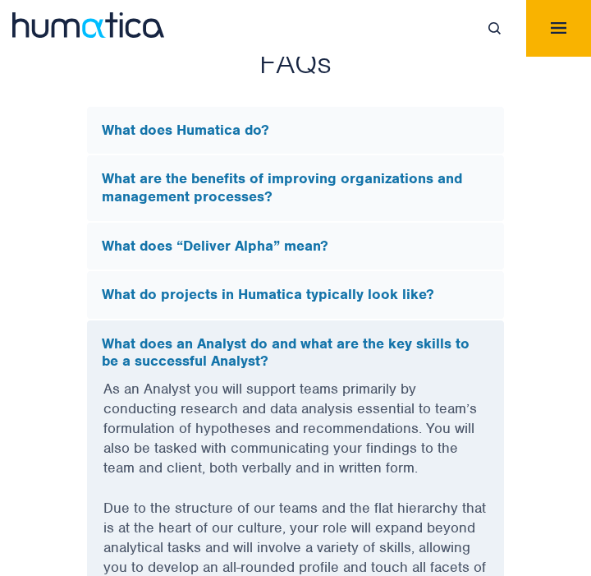
scroll to position [4938, 0]
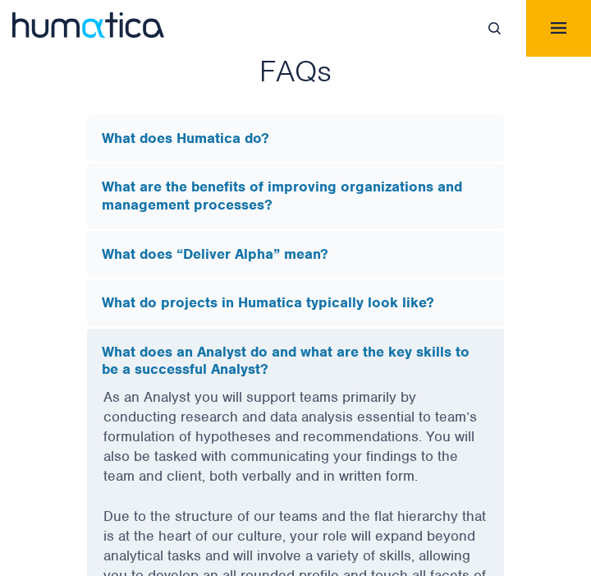
click at [260, 294] on h5 "What do projects in Humatica typically look like?" at bounding box center [296, 303] width 388 height 18
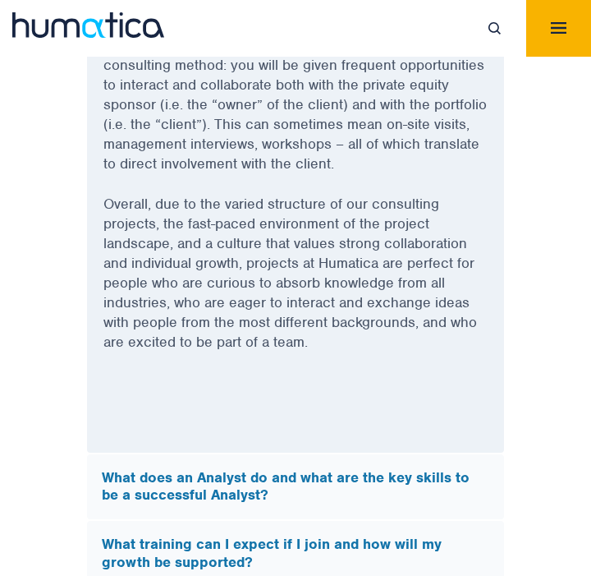
scroll to position [5628, 0]
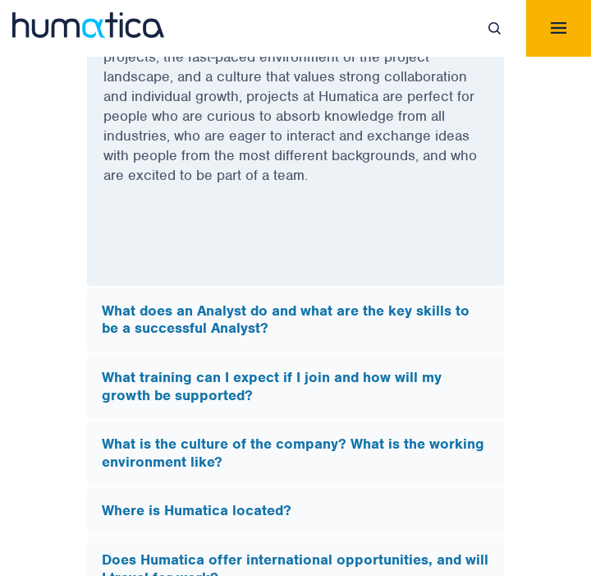
click at [360, 302] on h5 "What does an Analyst do and what are the key skills to be a successful Analyst?" at bounding box center [296, 319] width 388 height 35
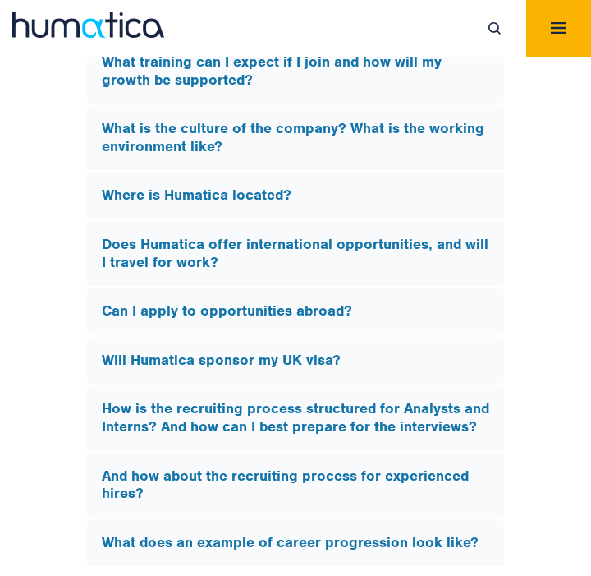
scroll to position [5858, 0]
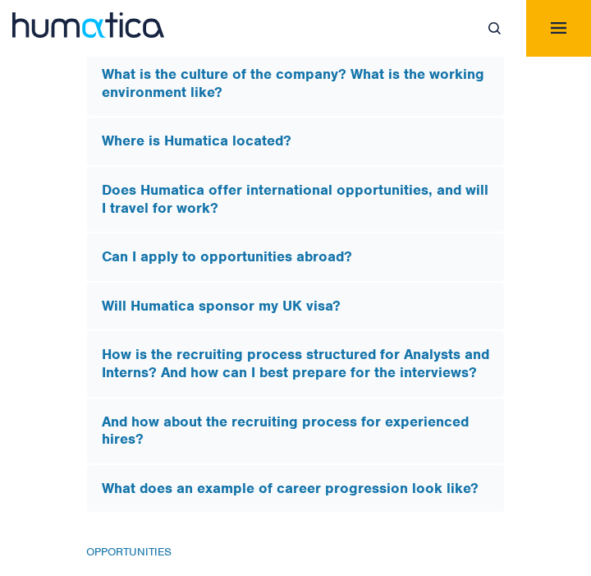
click at [277, 346] on h5 "How is the recruiting process structured for Analysts and Interns? And how can …" at bounding box center [296, 363] width 388 height 35
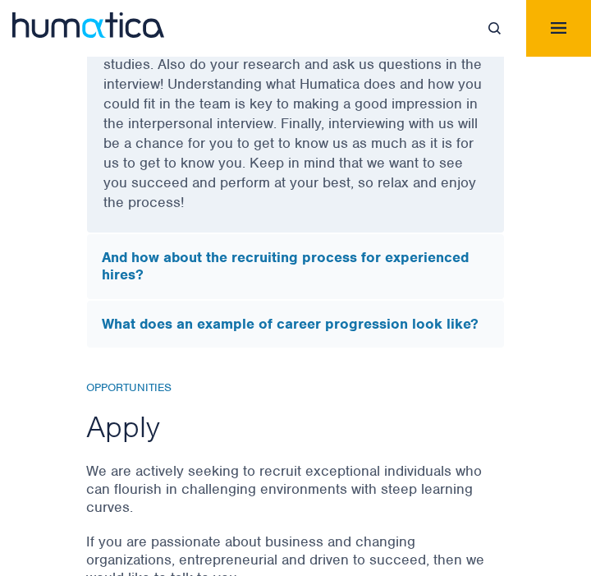
scroll to position [5942, 0]
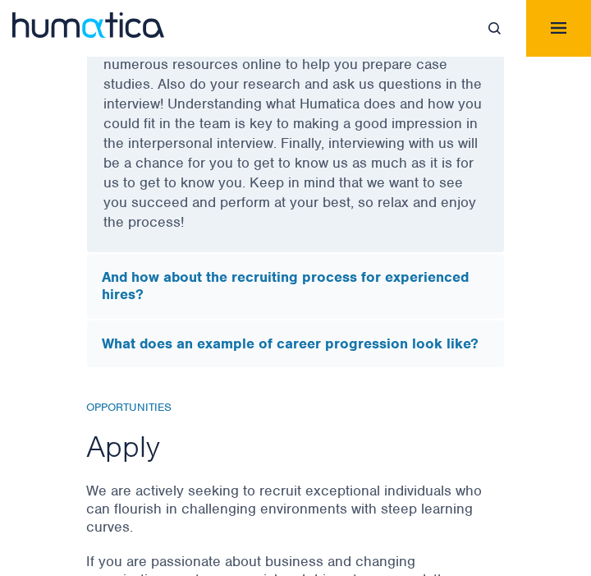
click at [345, 269] on h5 "And how about the recruiting process for experienced hires?" at bounding box center [296, 286] width 388 height 35
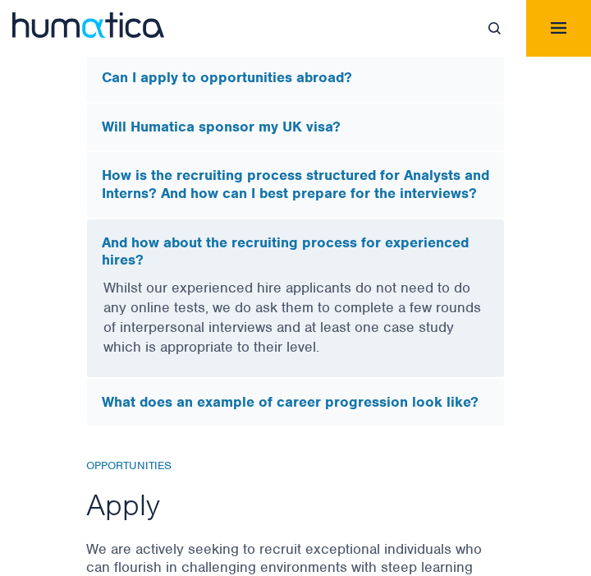
click at [316, 234] on h5 "And how about the recruiting process for experienced hires?" at bounding box center [296, 251] width 388 height 35
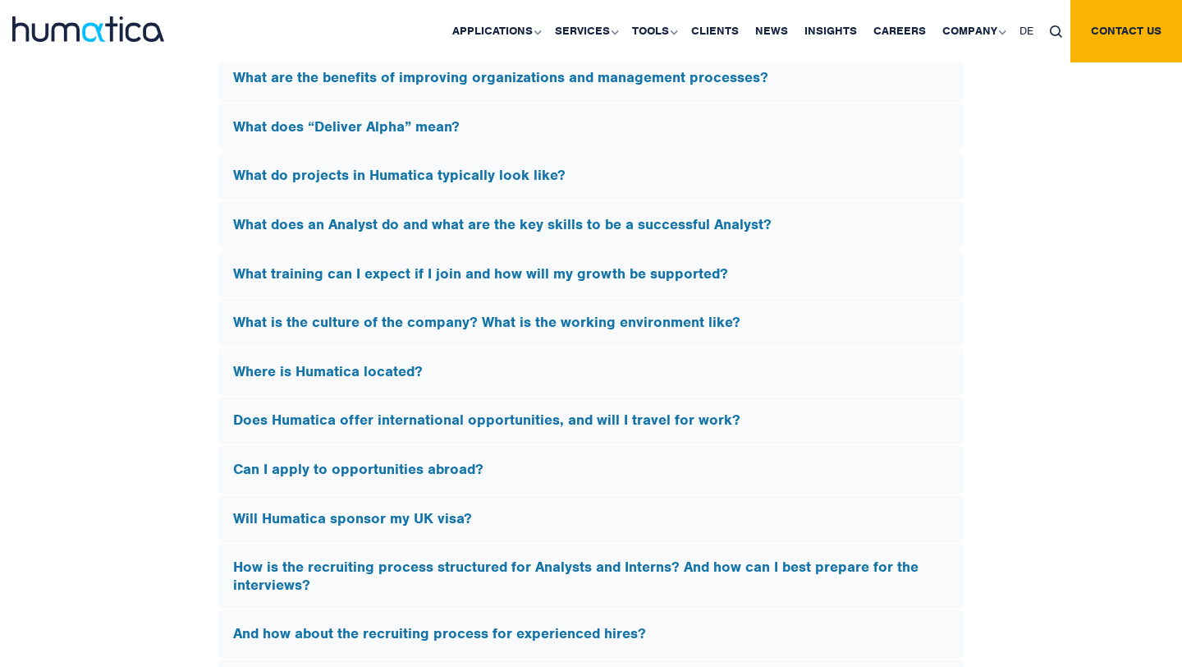
scroll to position [4521, 0]
click at [474, 227] on h5 "What does an Analyst do and what are the key skills to be a successful Analyst?" at bounding box center [591, 226] width 716 height 18
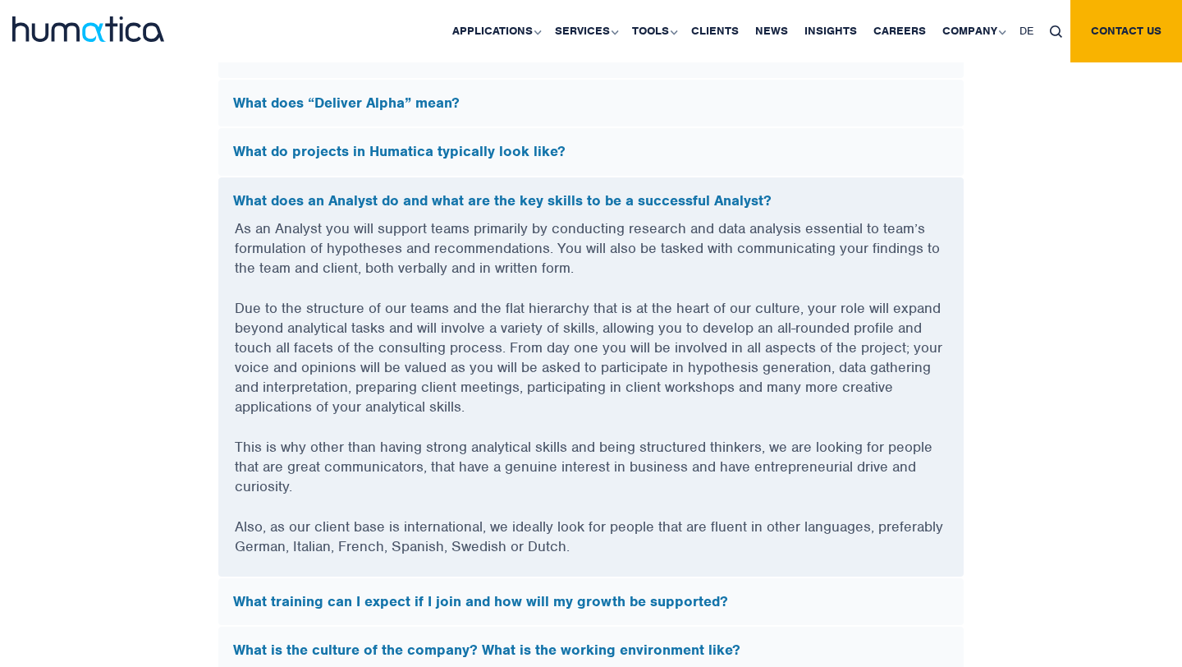
scroll to position [4548, 0]
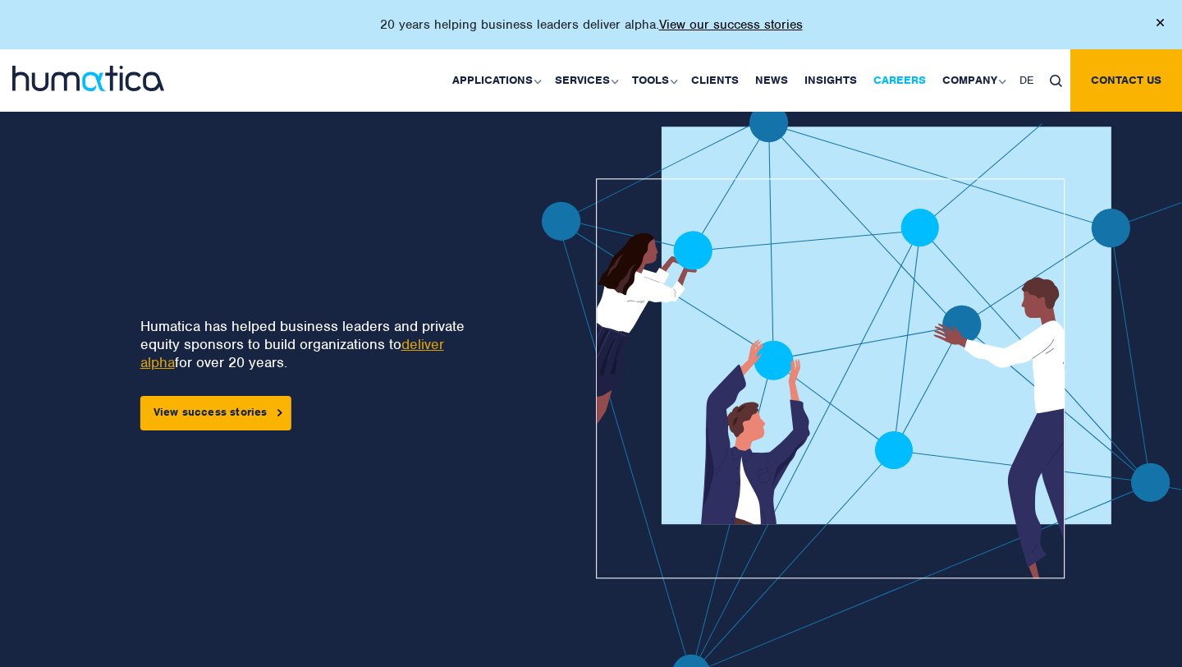
click at [916, 87] on link "Careers" at bounding box center [900, 80] width 69 height 62
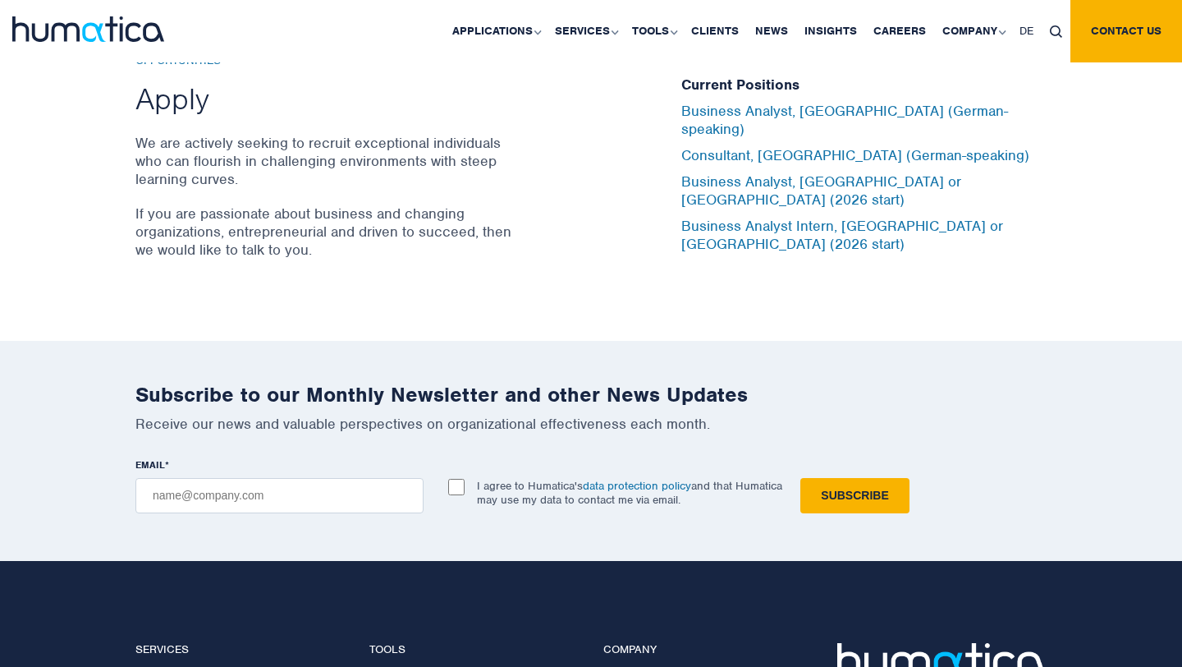
scroll to position [5492, 0]
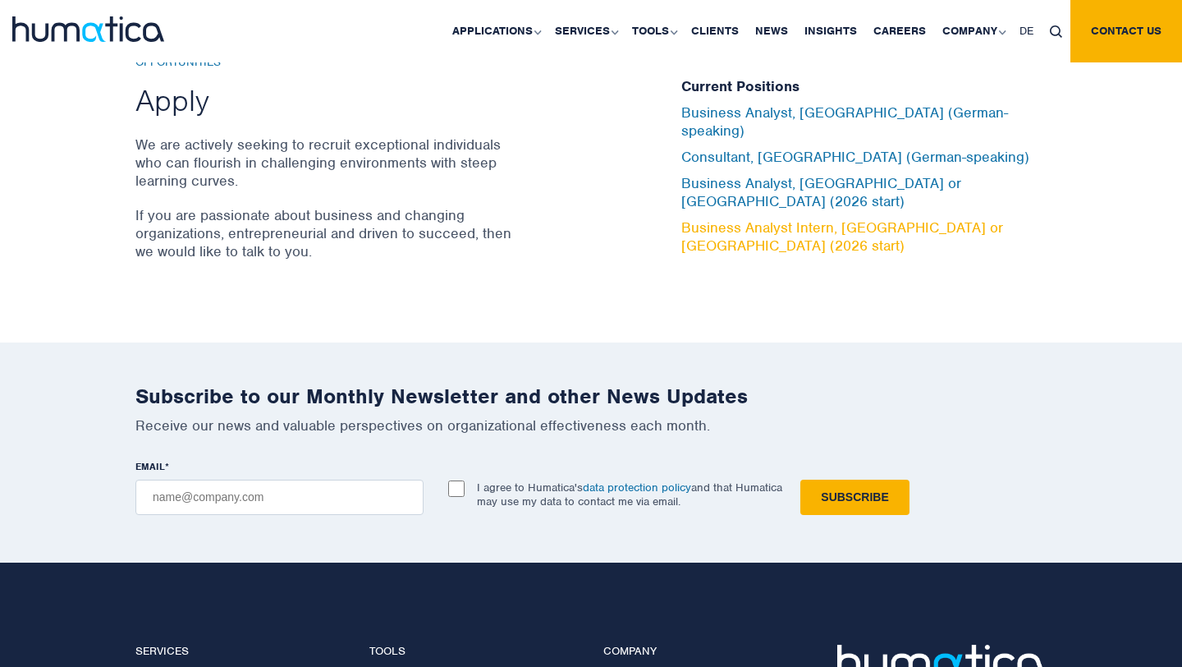
click at [803, 218] on link "Business Analyst Intern, [GEOGRAPHIC_DATA] or [GEOGRAPHIC_DATA] (2026 start)" at bounding box center [843, 236] width 322 height 36
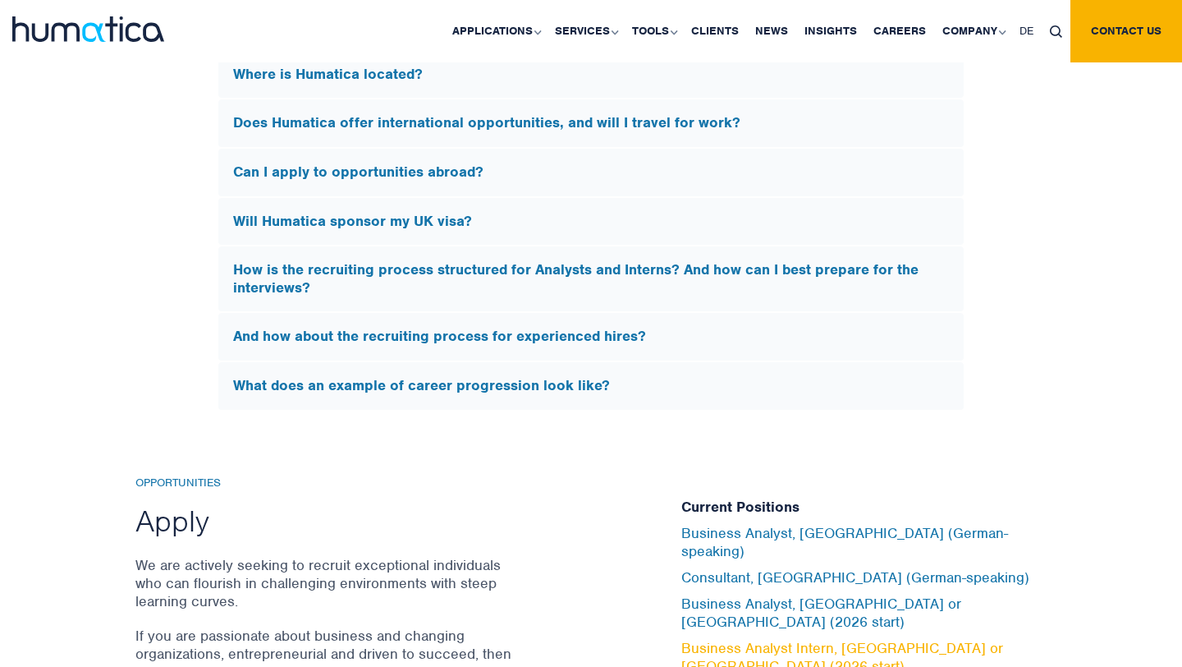
scroll to position [5206, 0]
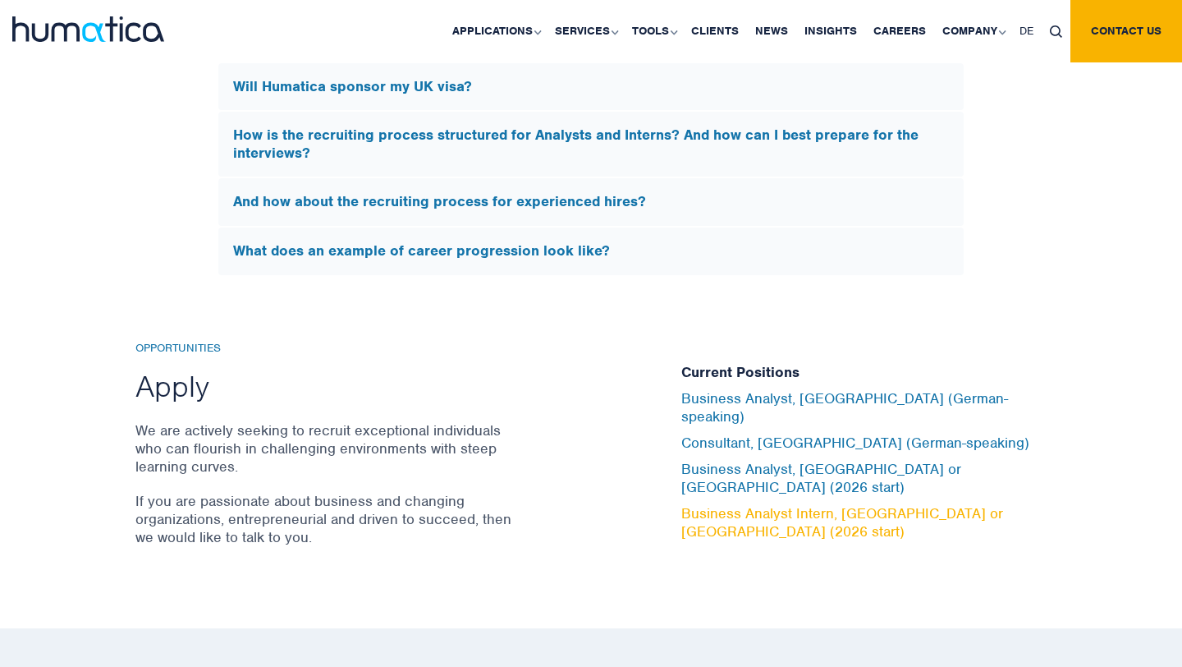
click at [807, 504] on link "Business Analyst Intern, [GEOGRAPHIC_DATA] or [GEOGRAPHIC_DATA] (2026 start)" at bounding box center [843, 522] width 322 height 36
